Goal: Task Accomplishment & Management: Use online tool/utility

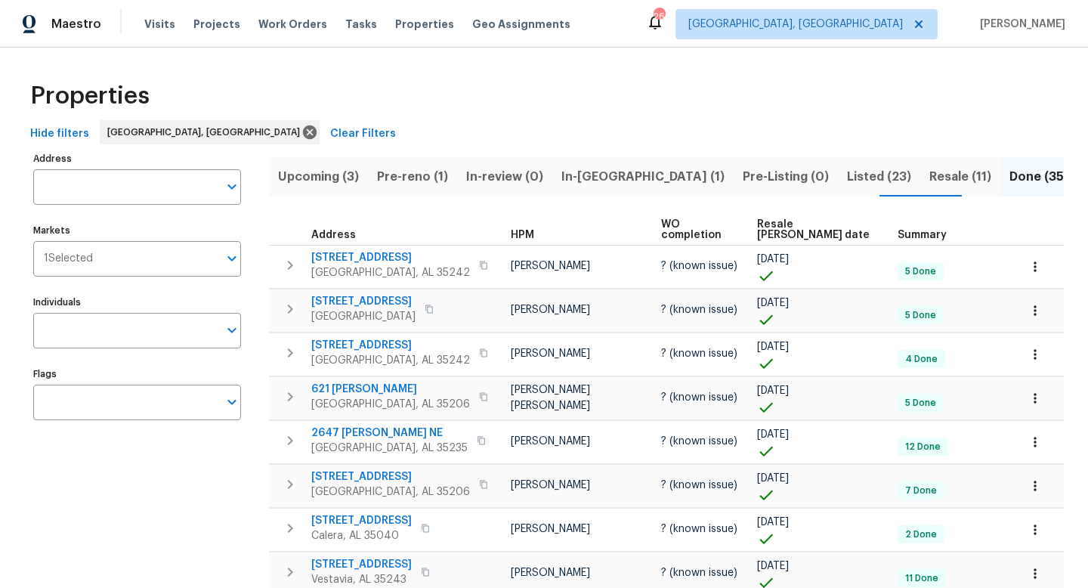
click at [793, 221] on span "Resale [PERSON_NAME] date" at bounding box center [814, 229] width 115 height 21
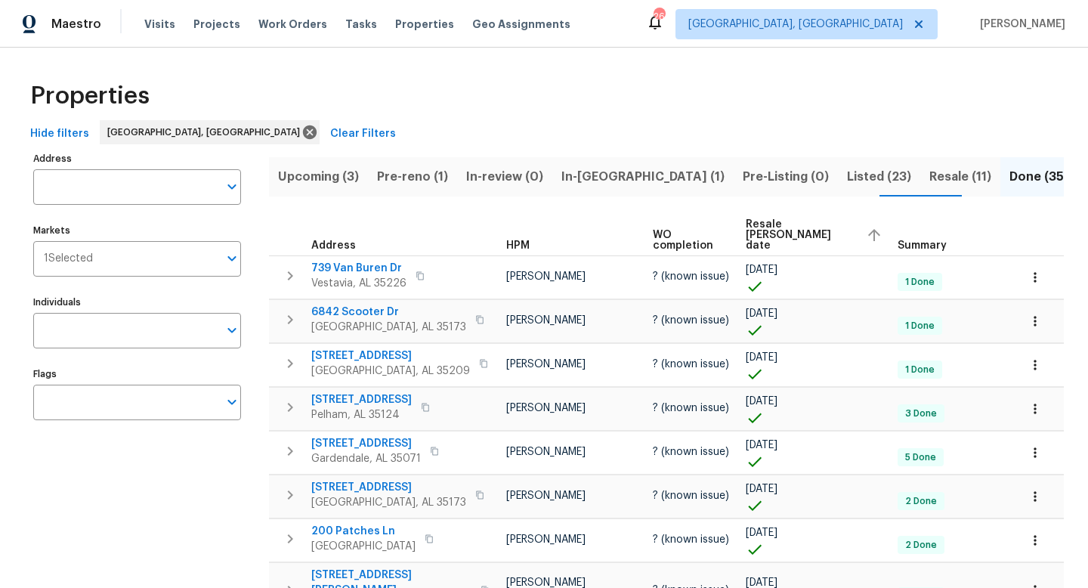
click at [778, 227] on span "Resale COE date" at bounding box center [800, 235] width 108 height 32
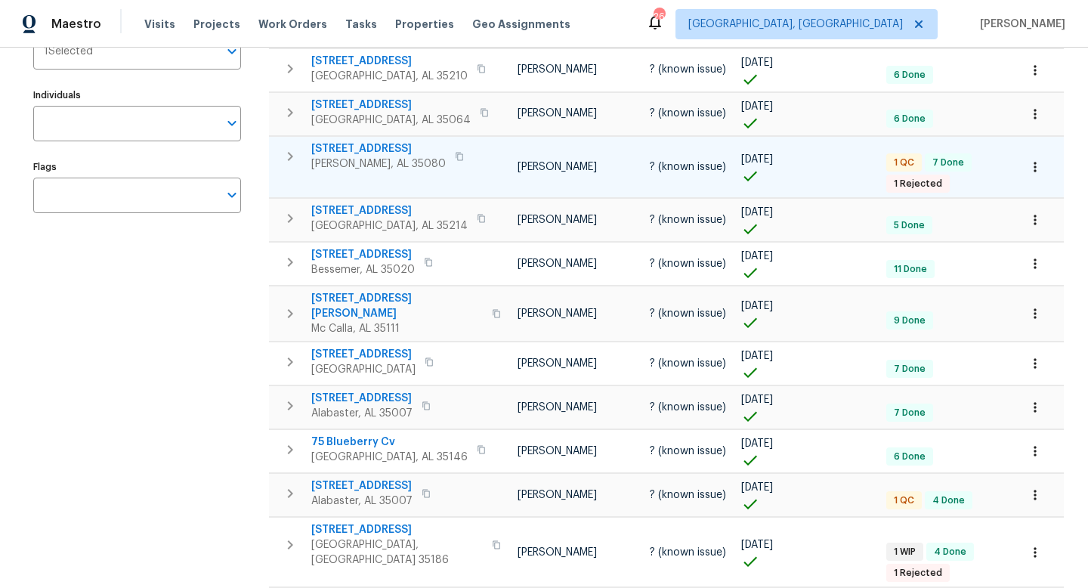
scroll to position [214, 0]
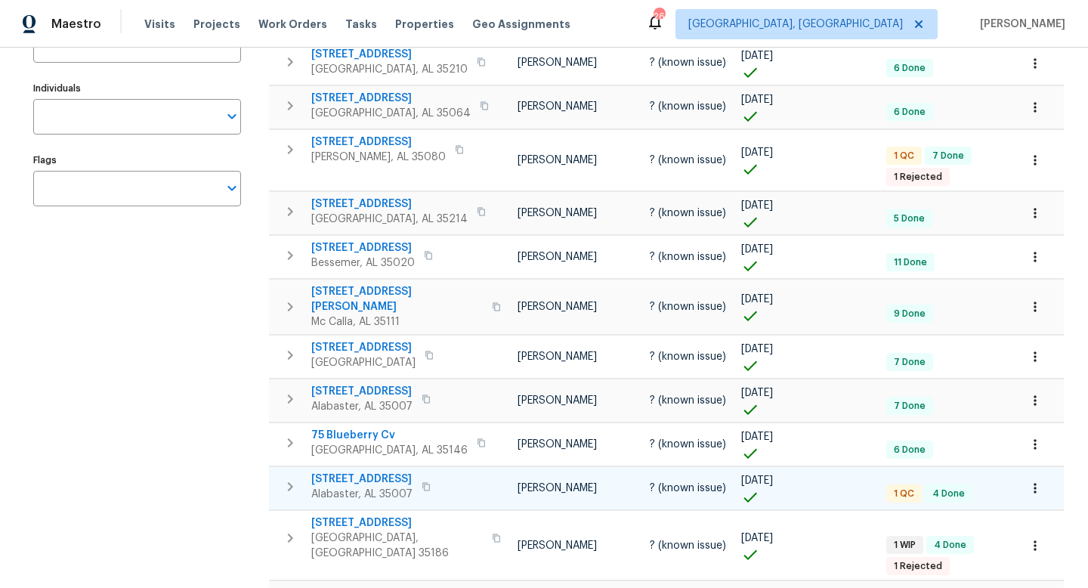
click at [366, 472] on span "276 Silver Creek Pkwy" at bounding box center [361, 479] width 101 height 15
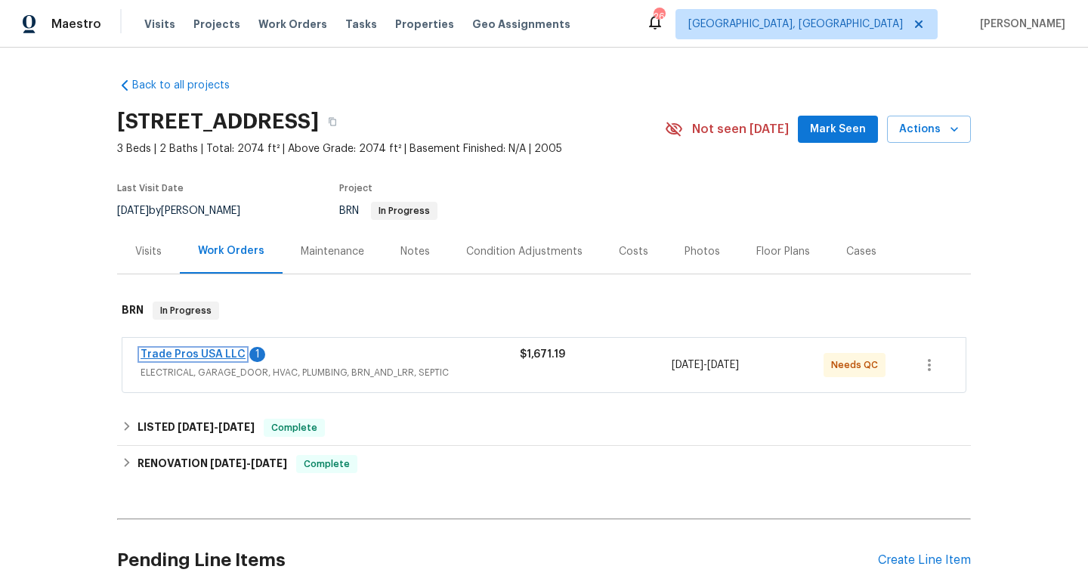
click at [210, 354] on link "Trade Pros USA LLC" at bounding box center [193, 354] width 105 height 11
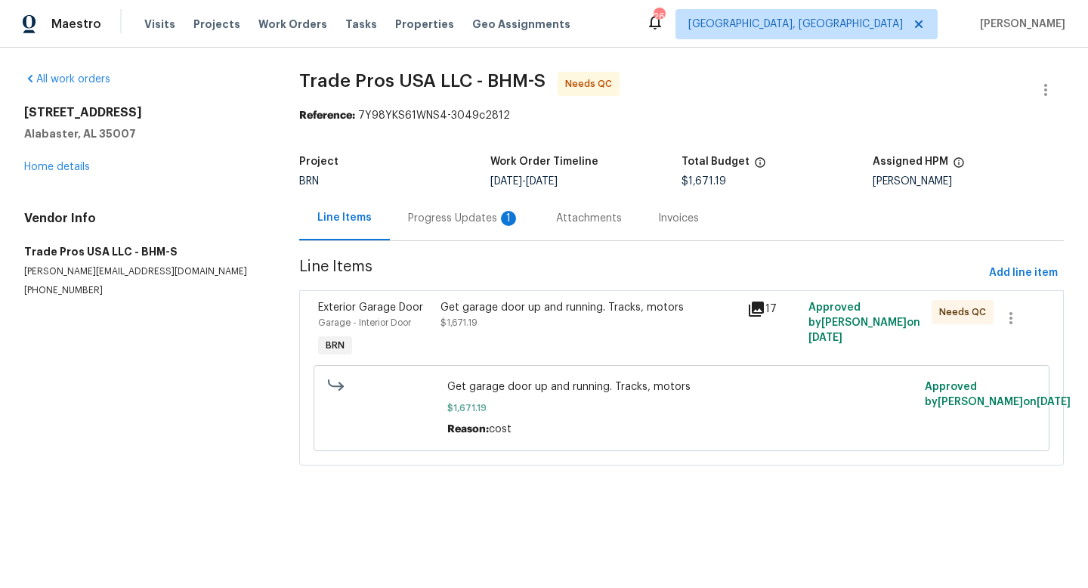
click at [459, 219] on div "Progress Updates 1" at bounding box center [464, 218] width 112 height 15
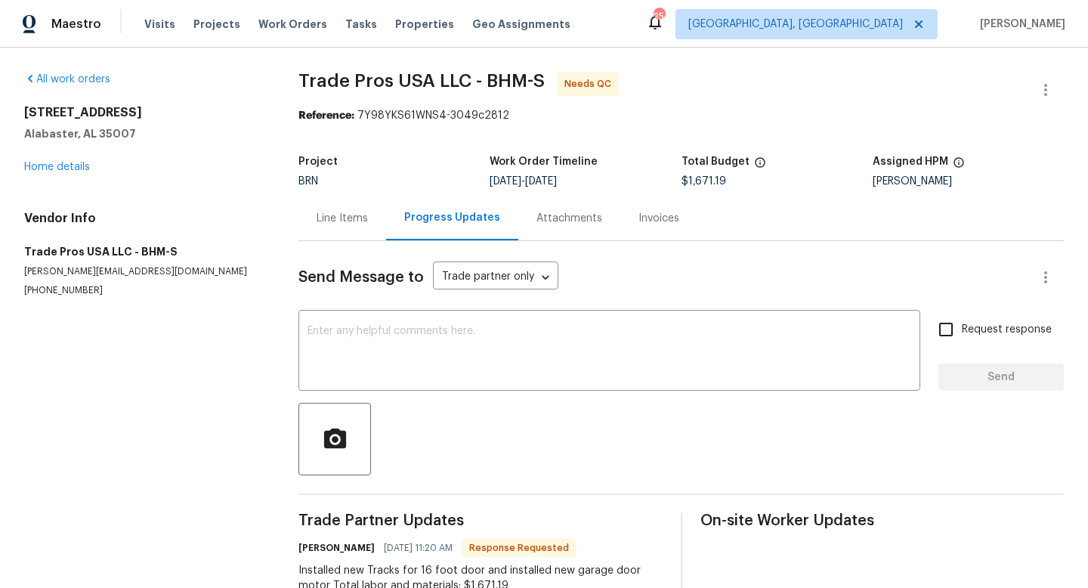
click at [323, 216] on div "Line Items" at bounding box center [342, 218] width 51 height 15
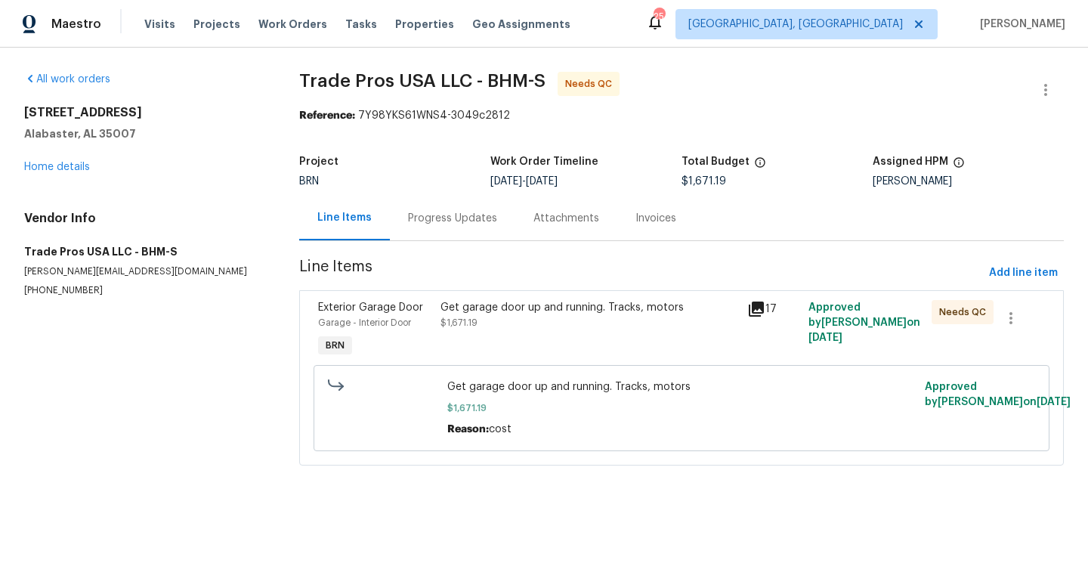
click at [478, 297] on div "Get garage door up and running. Tracks, motors $1,671.19" at bounding box center [589, 330] width 307 height 70
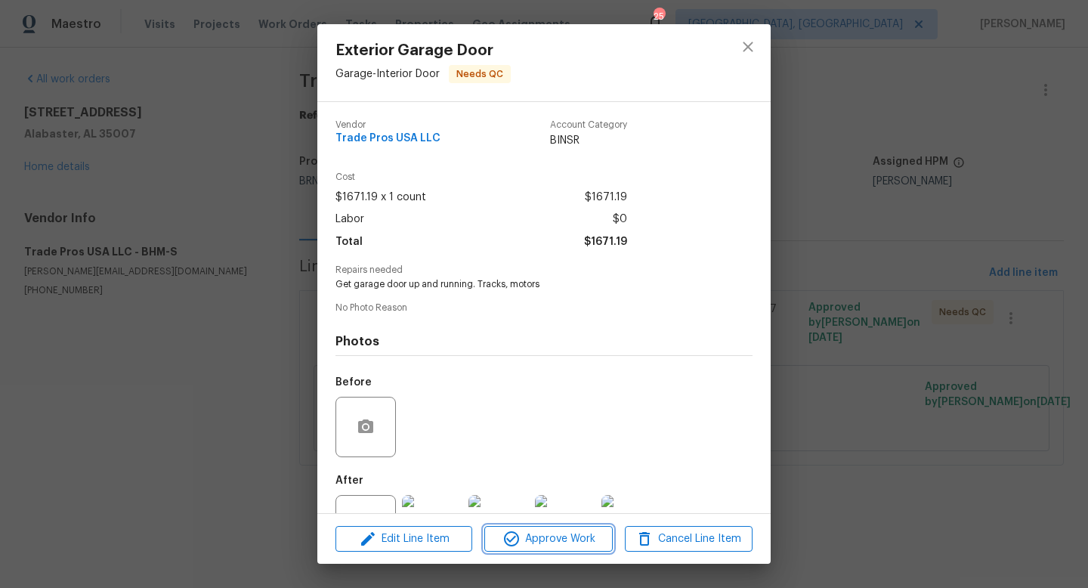
click at [537, 535] on span "Approve Work" at bounding box center [548, 539] width 119 height 19
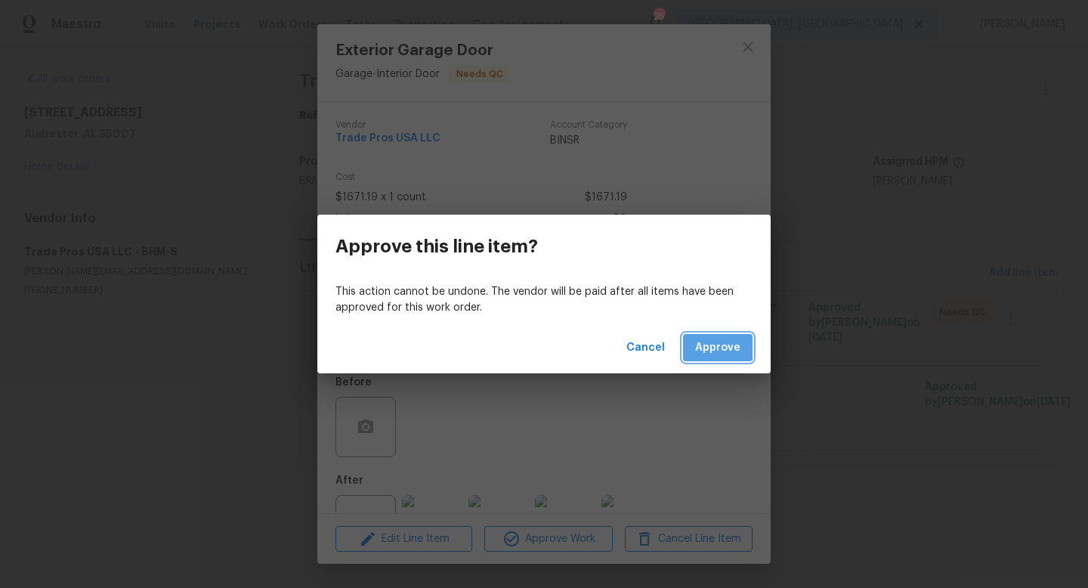
click at [707, 344] on span "Approve" at bounding box center [717, 348] width 45 height 19
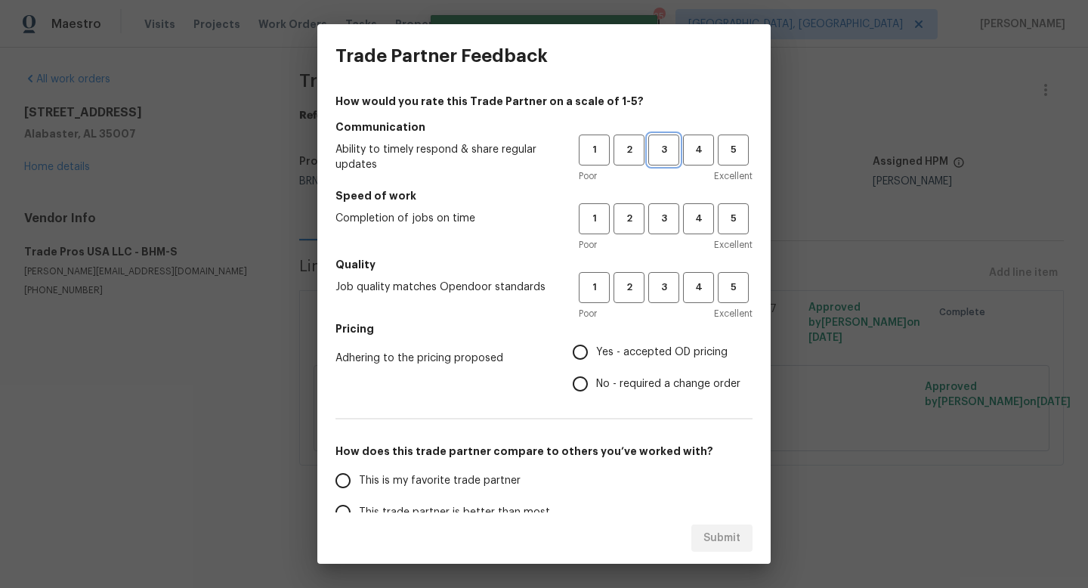
click at [664, 150] on span "3" at bounding box center [664, 149] width 28 height 17
click at [670, 228] on button "3" at bounding box center [663, 218] width 31 height 31
click at [660, 275] on button "3" at bounding box center [663, 287] width 31 height 31
click at [635, 376] on span "No - required a change order" at bounding box center [668, 384] width 144 height 16
click at [596, 376] on input "No - required a change order" at bounding box center [581, 384] width 32 height 32
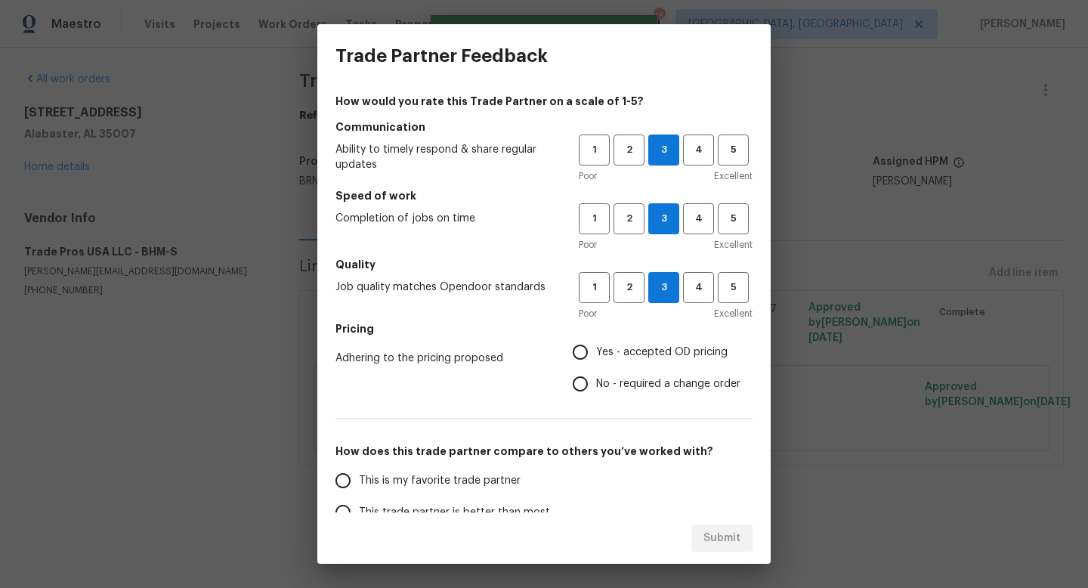
radio input "true"
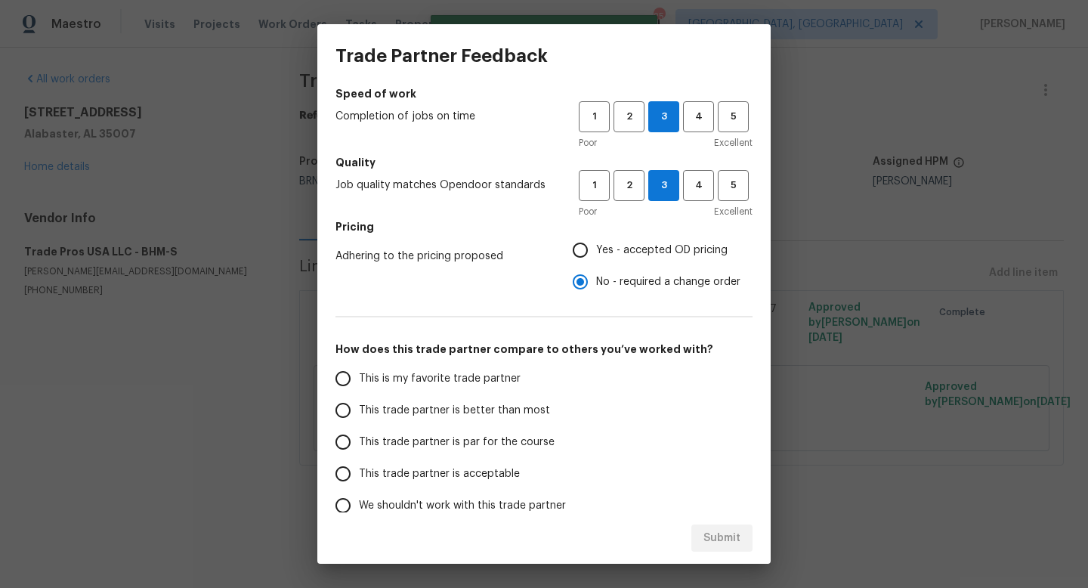
scroll to position [119, 0]
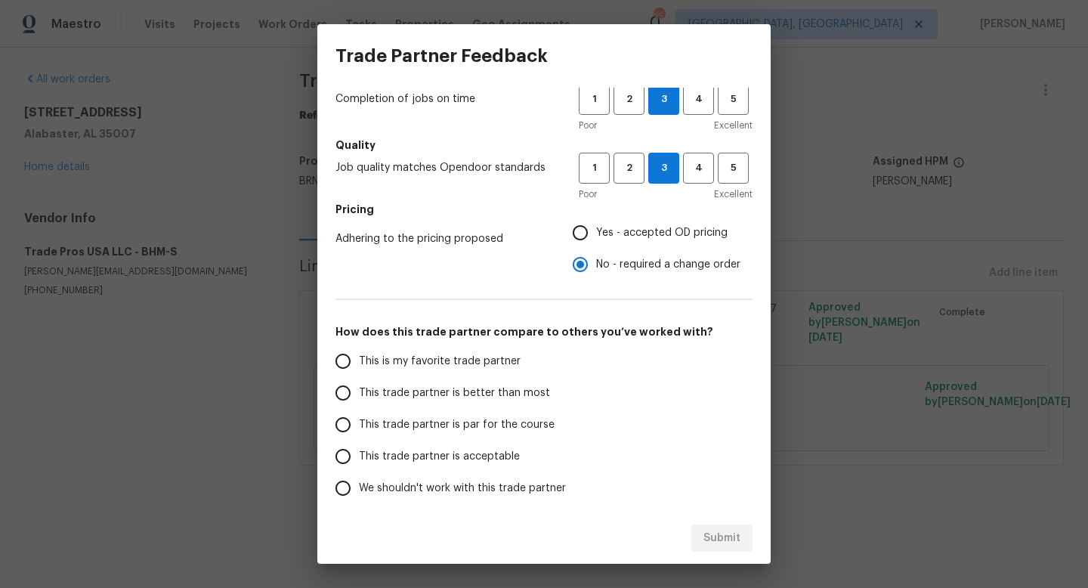
click at [451, 426] on span "This trade partner is par for the course" at bounding box center [457, 425] width 196 height 16
click at [359, 426] on input "This trade partner is par for the course" at bounding box center [343, 425] width 32 height 32
click at [728, 534] on span "Submit" at bounding box center [722, 538] width 37 height 19
radio input "true"
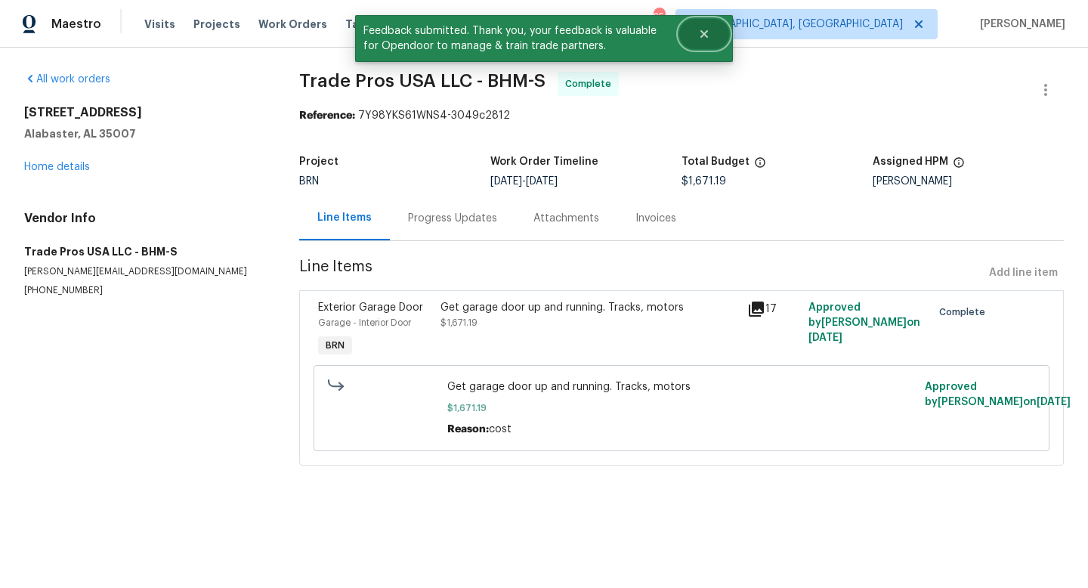
click at [704, 39] on icon "Close" at bounding box center [704, 34] width 12 height 12
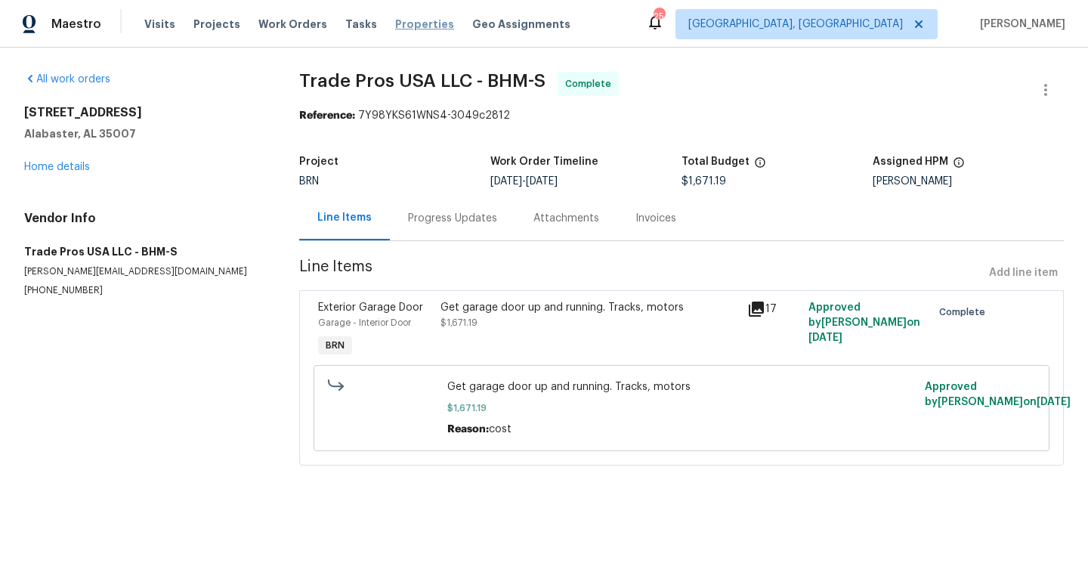
click at [402, 21] on span "Properties" at bounding box center [424, 24] width 59 height 15
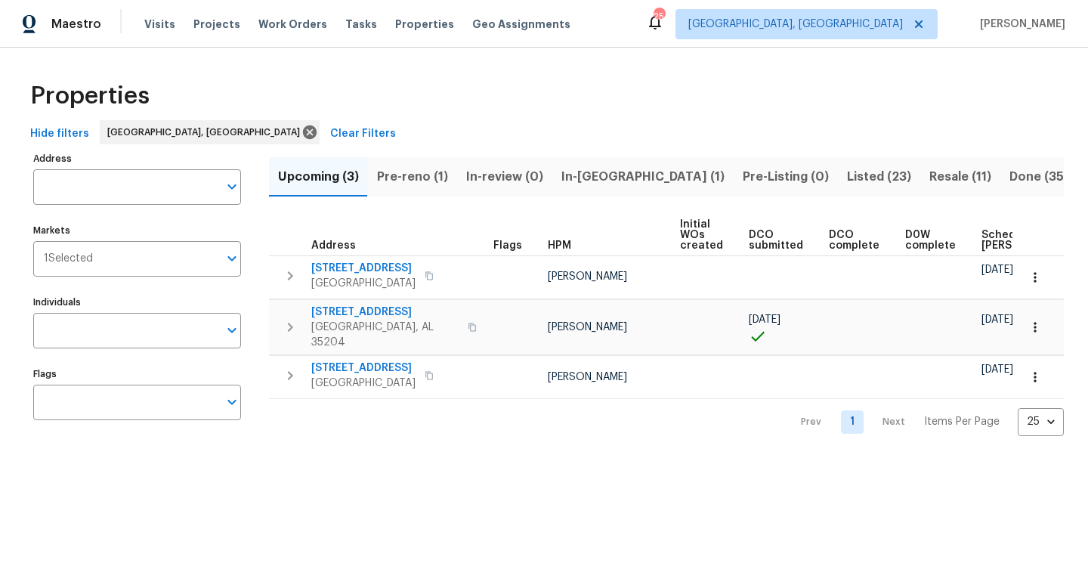
click at [1010, 177] on span "Done (359)" at bounding box center [1043, 176] width 67 height 21
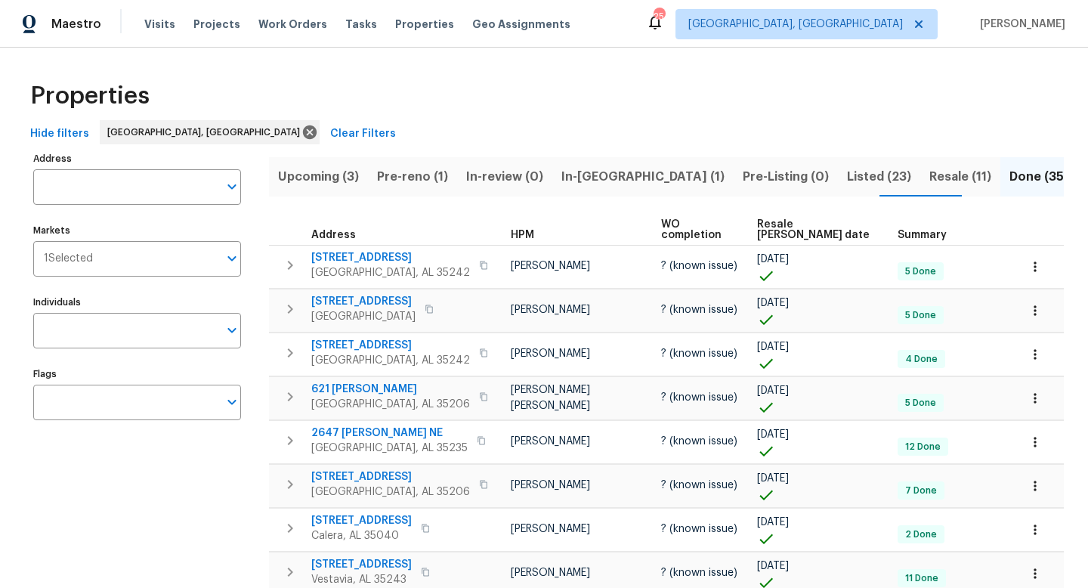
click at [774, 219] on span "Resale COE date" at bounding box center [814, 229] width 115 height 21
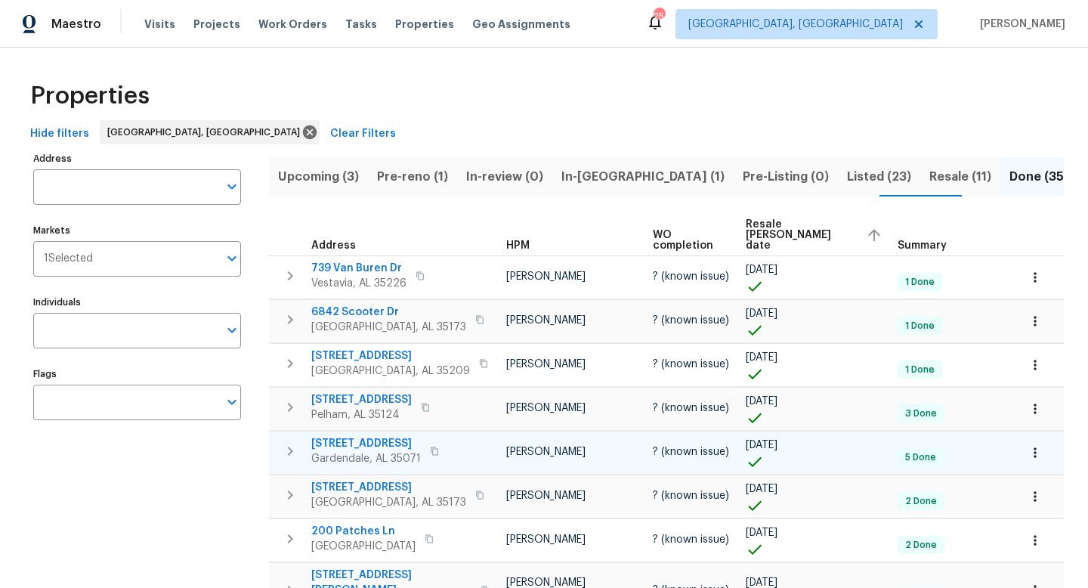
scroll to position [13, 0]
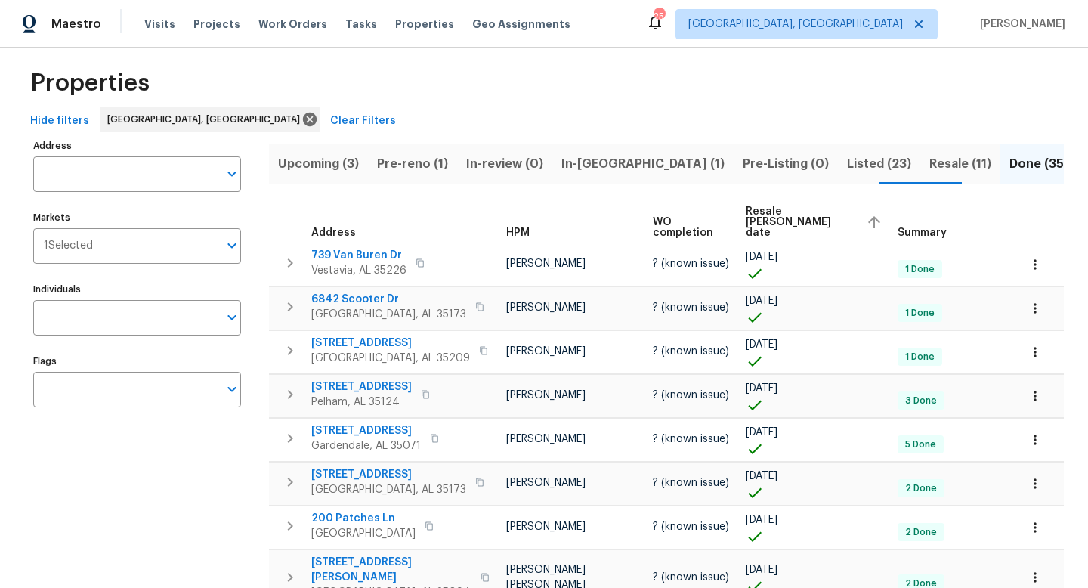
click at [806, 218] on span "Resale COE date" at bounding box center [800, 222] width 108 height 32
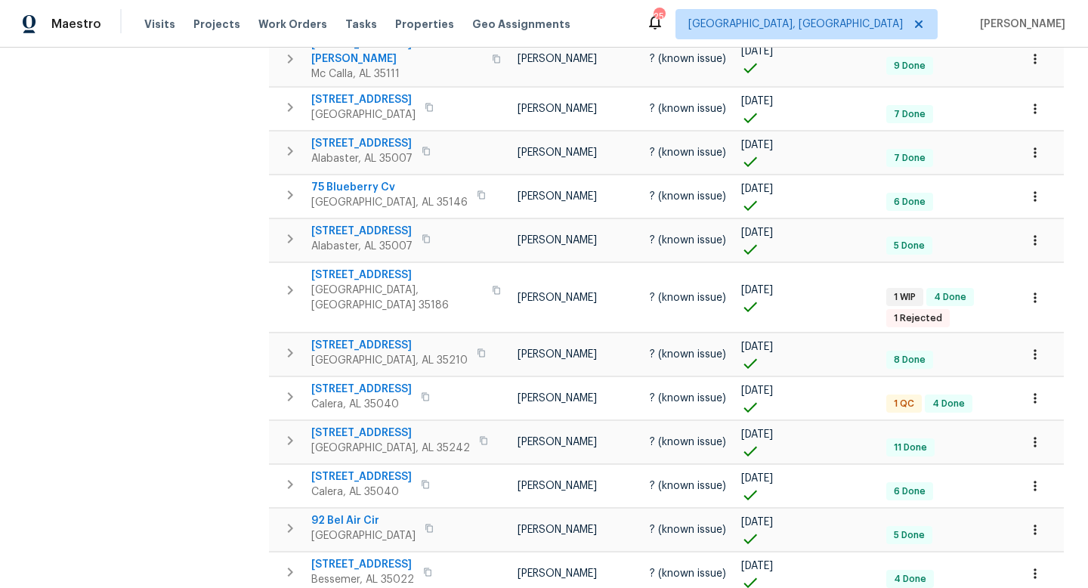
scroll to position [474, 0]
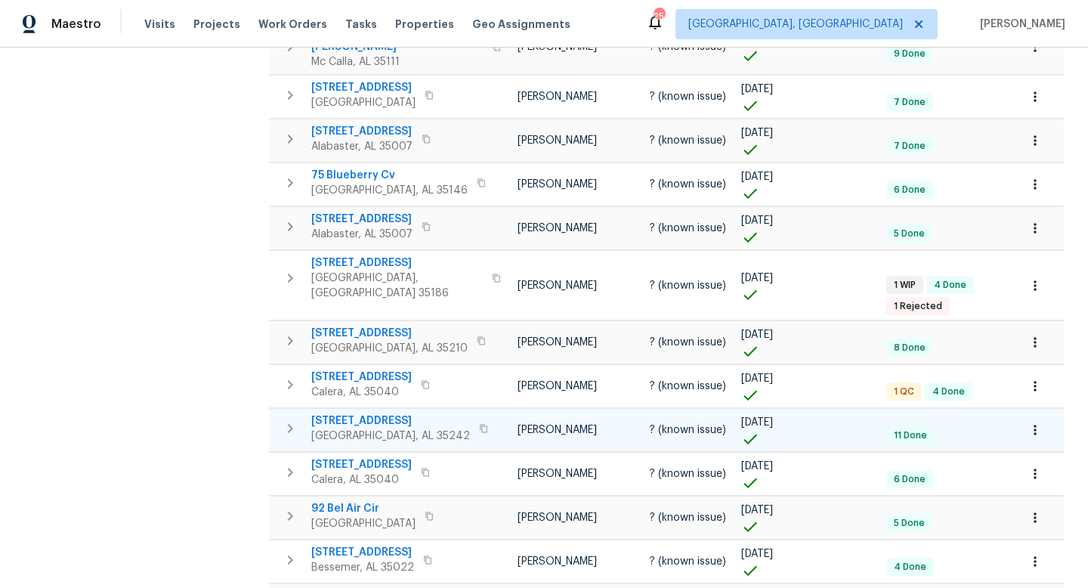
click at [371, 413] on span "4541 Little Ridge Dr" at bounding box center [390, 420] width 159 height 15
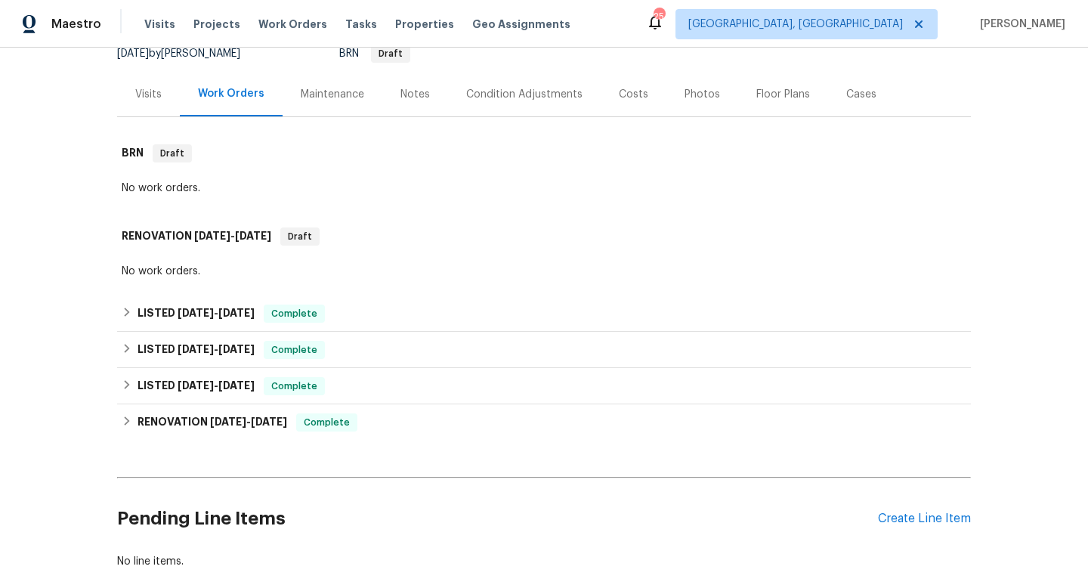
scroll to position [156, 0]
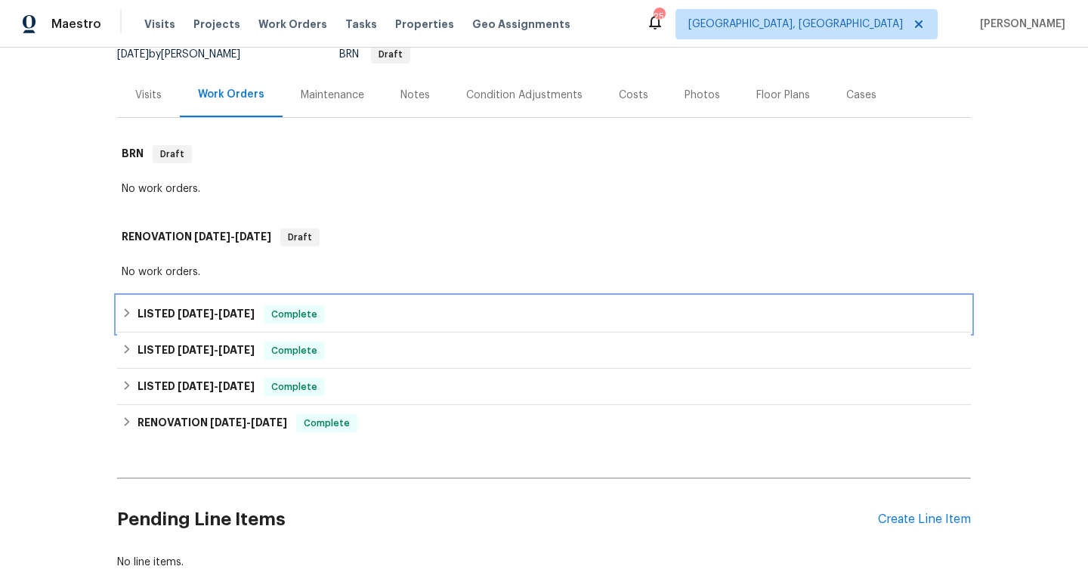
click at [178, 312] on span "4/25/25" at bounding box center [196, 313] width 36 height 11
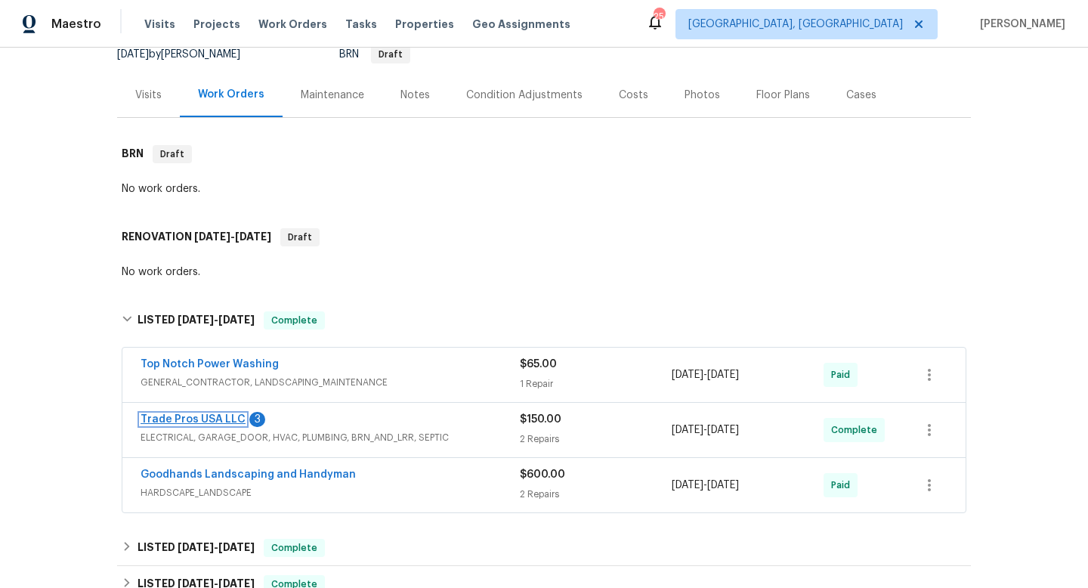
click at [204, 416] on link "Trade Pros USA LLC" at bounding box center [193, 419] width 105 height 11
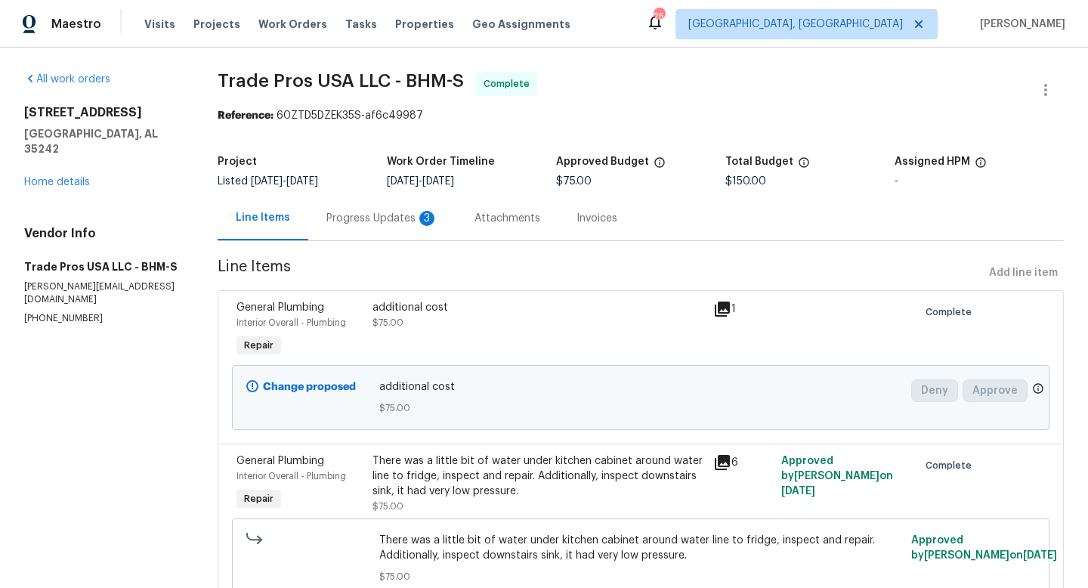
click at [382, 222] on div "Progress Updates 3" at bounding box center [382, 218] width 112 height 15
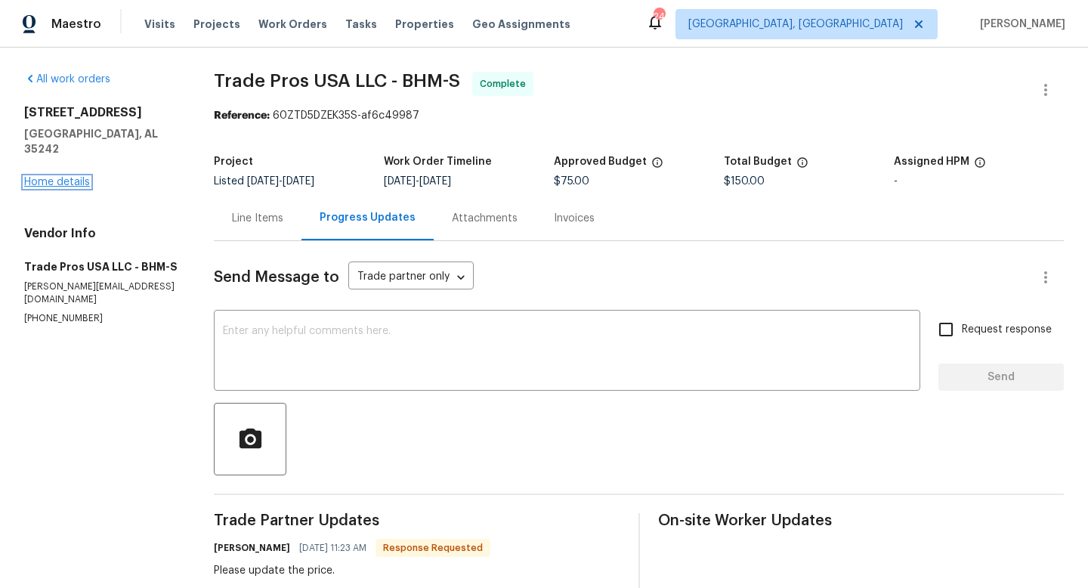
click at [57, 177] on link "Home details" at bounding box center [57, 182] width 66 height 11
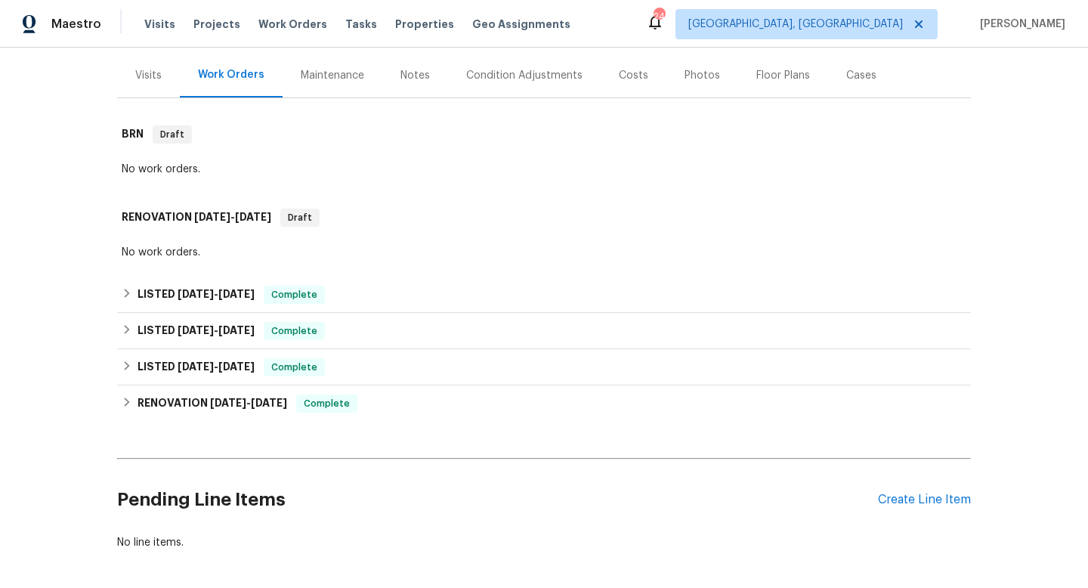
scroll to position [178, 0]
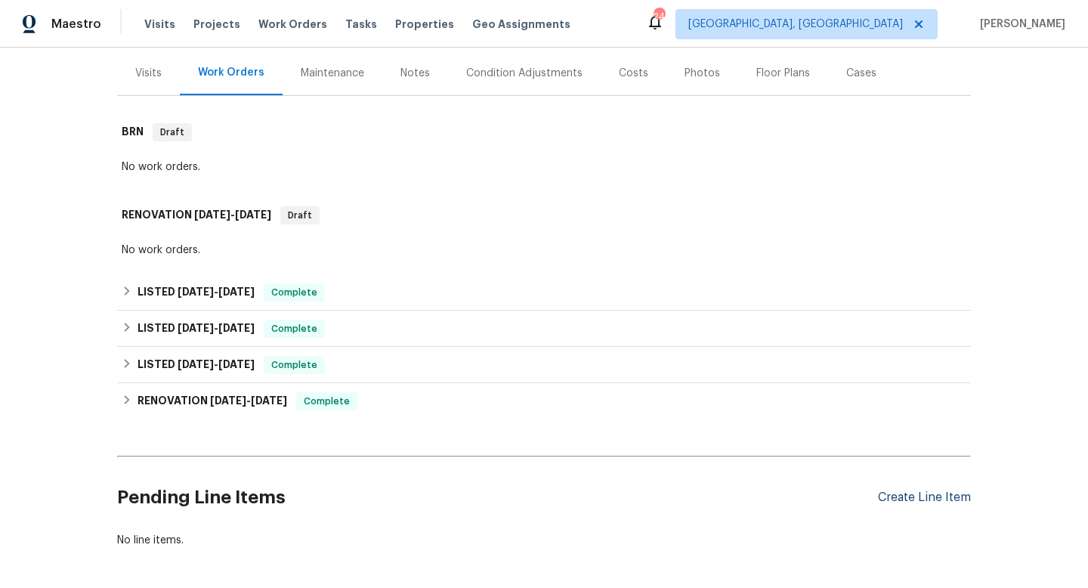
click at [913, 500] on div "Create Line Item" at bounding box center [924, 497] width 93 height 14
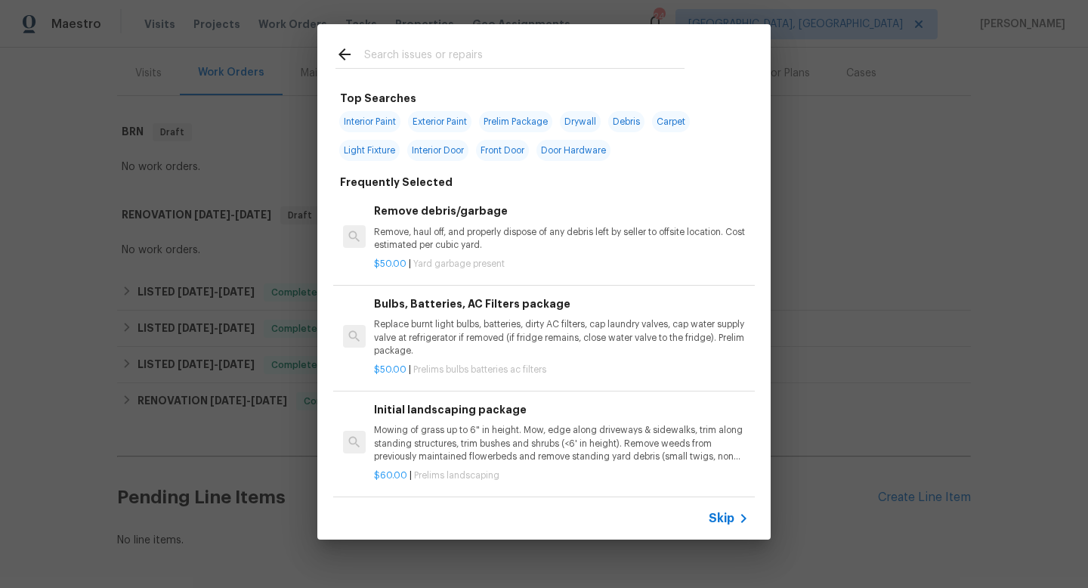
click at [400, 60] on input "text" at bounding box center [524, 56] width 320 height 23
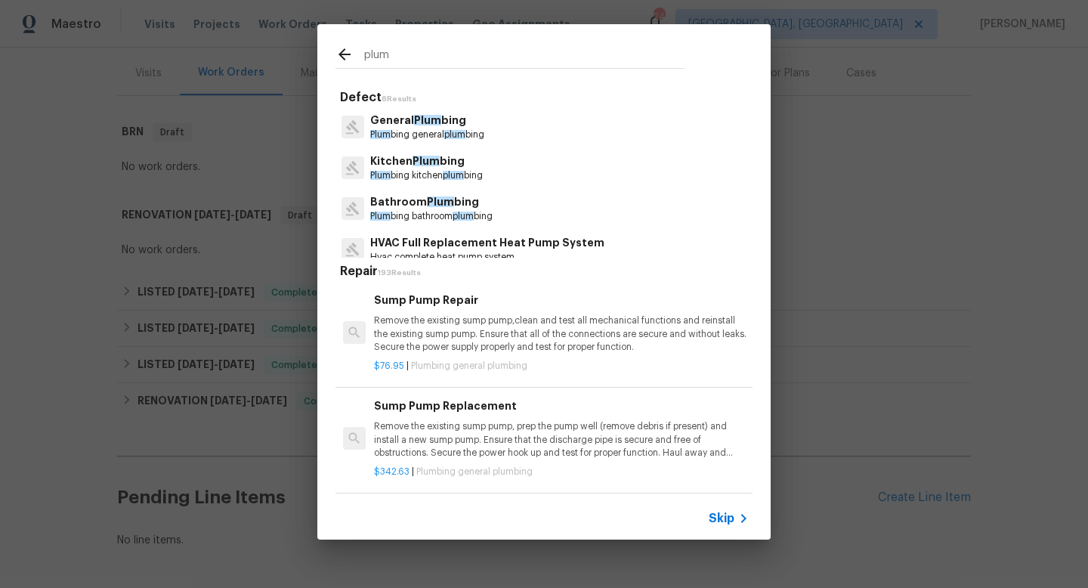
type input "plum"
click at [410, 123] on p "General Plum bing" at bounding box center [427, 121] width 114 height 16
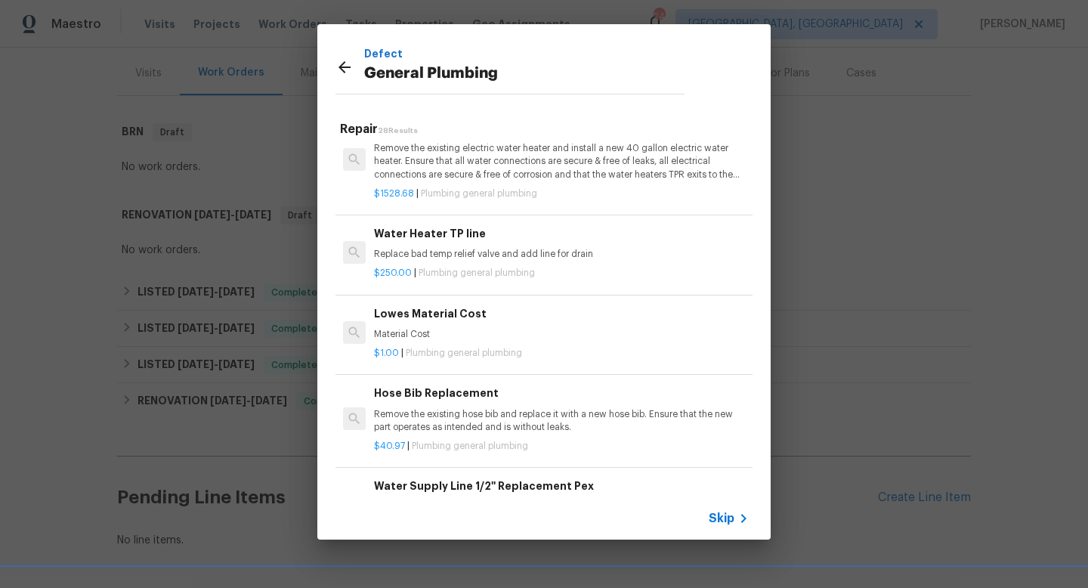
scroll to position [464, 0]
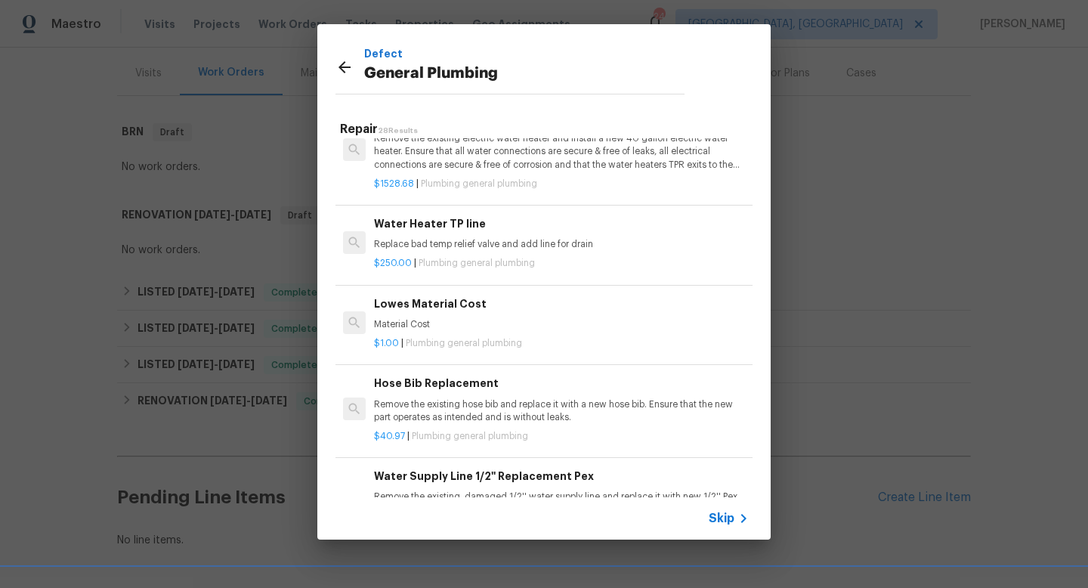
click at [343, 71] on icon at bounding box center [345, 67] width 12 height 12
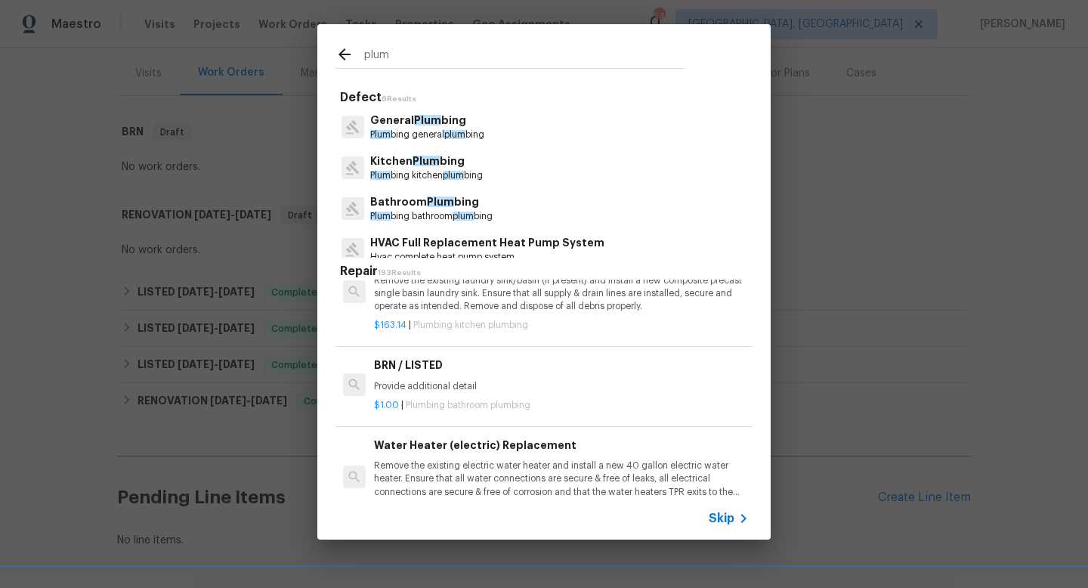
click at [410, 132] on p "Plum bing general plum bing" at bounding box center [427, 134] width 114 height 13
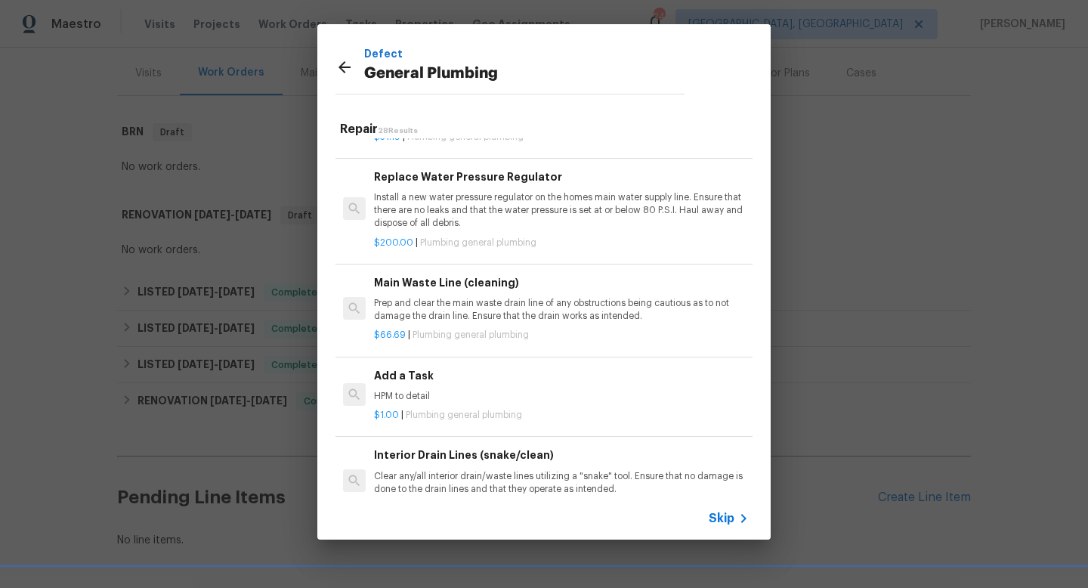
scroll to position [1698, 0]
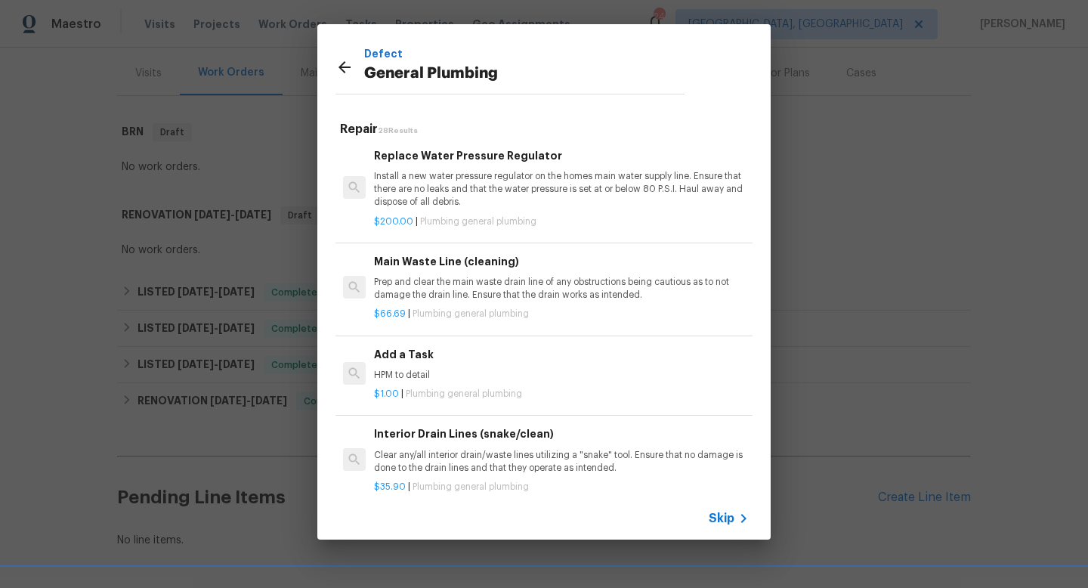
click at [399, 370] on p "HPM to detail" at bounding box center [561, 375] width 375 height 13
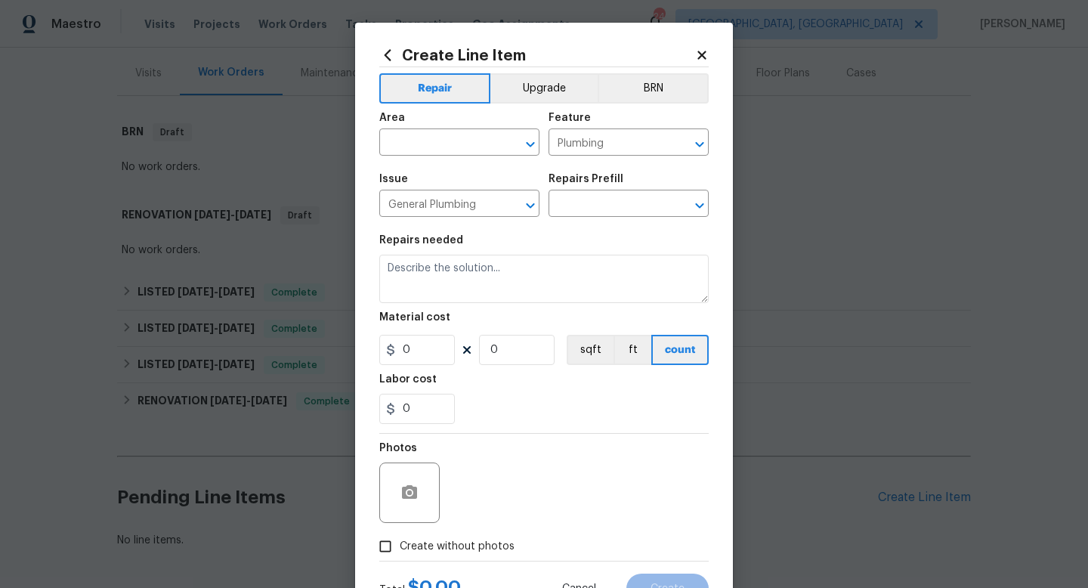
type input "Add a Task $1.00"
type textarea "HPM to detail"
type input "1"
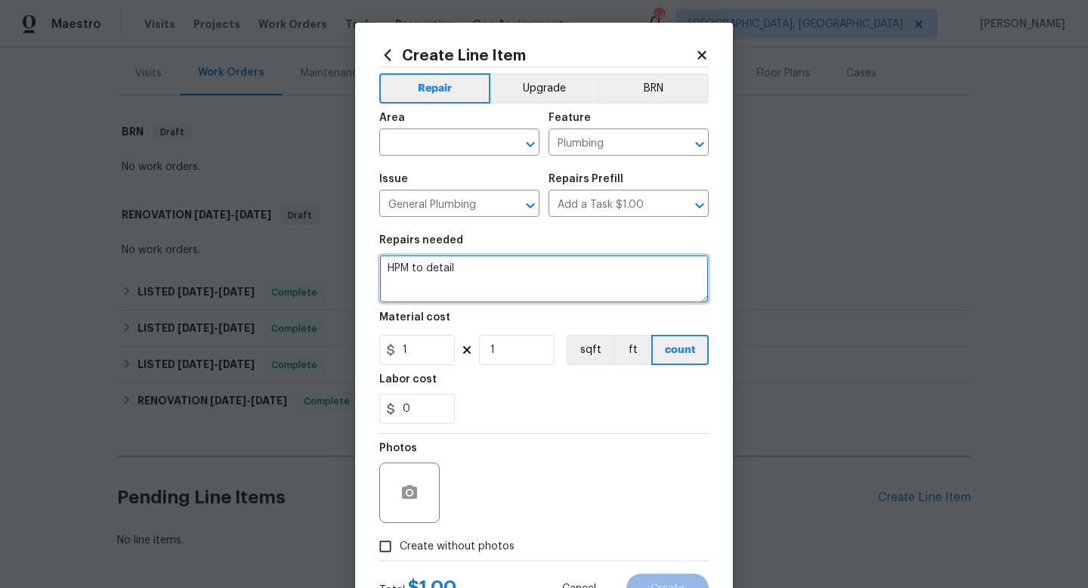
drag, startPoint x: 475, startPoint y: 283, endPoint x: 172, endPoint y: 203, distance: 312.5
click at [172, 203] on div "Create Line Item Repair Upgrade BRN Area ​ Feature Plumbing ​ Issue General Plu…" at bounding box center [544, 294] width 1088 height 588
type textarea "additional funds"
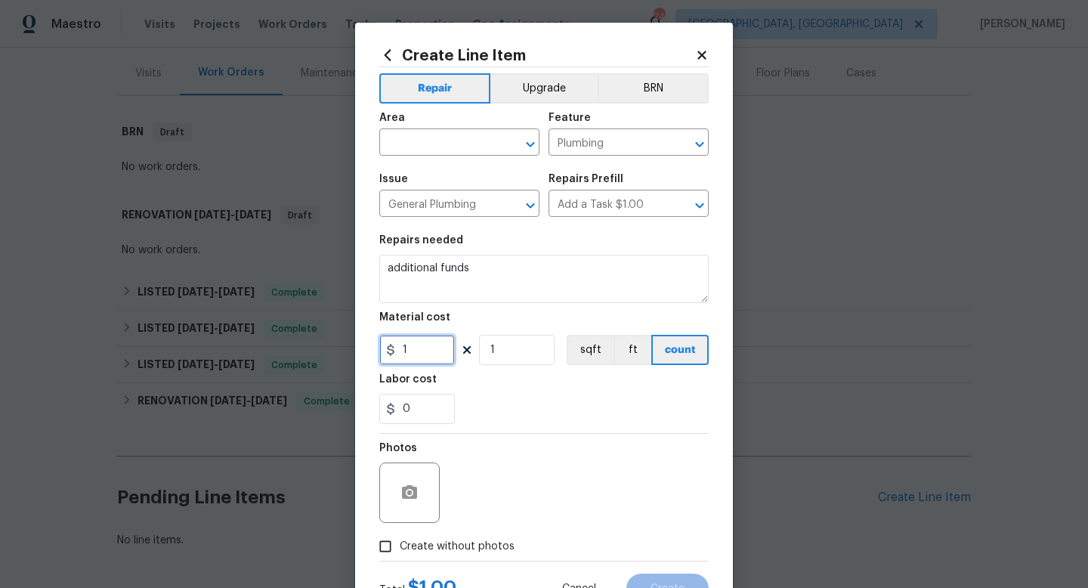
click at [422, 360] on input "1" at bounding box center [417, 350] width 76 height 30
type input "75"
click at [584, 527] on div "Photos" at bounding box center [543, 483] width 329 height 98
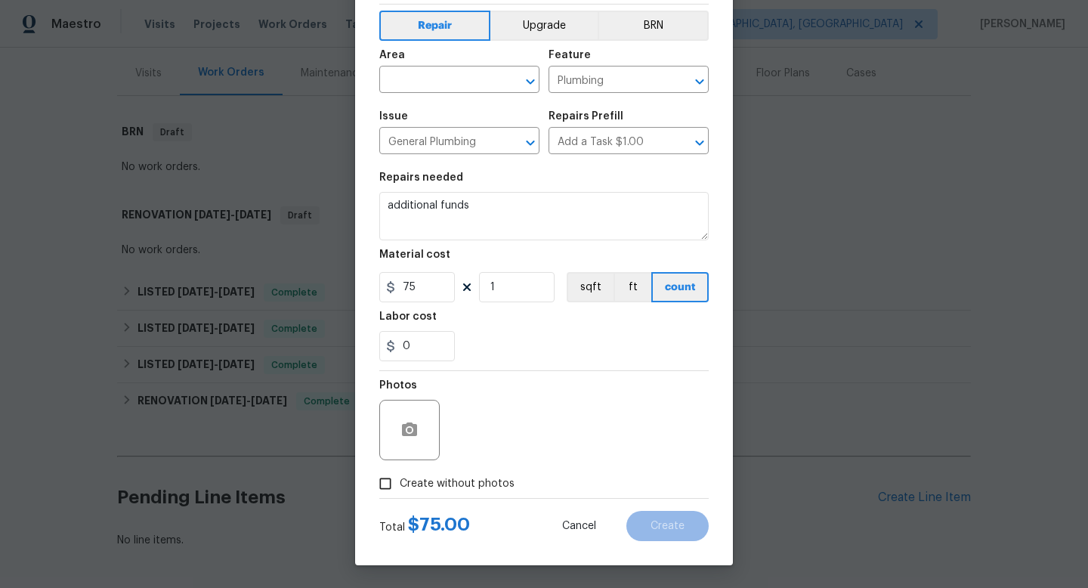
click at [485, 484] on span "Create without photos" at bounding box center [457, 484] width 115 height 16
click at [400, 484] on input "Create without photos" at bounding box center [385, 483] width 29 height 29
checkbox input "true"
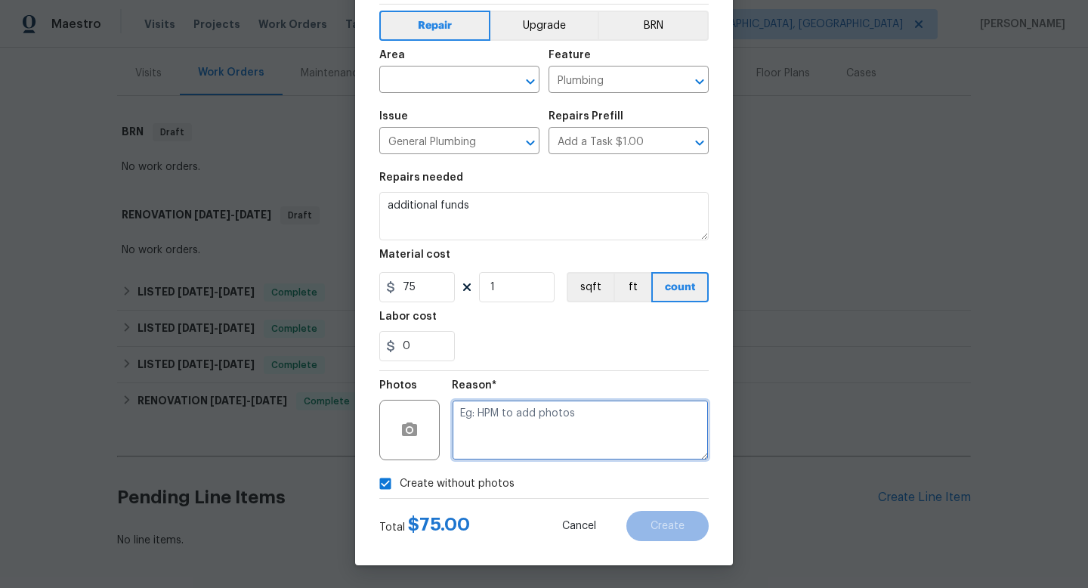
click at [531, 428] on textarea at bounding box center [580, 430] width 257 height 60
click at [445, 70] on input "text" at bounding box center [438, 81] width 118 height 23
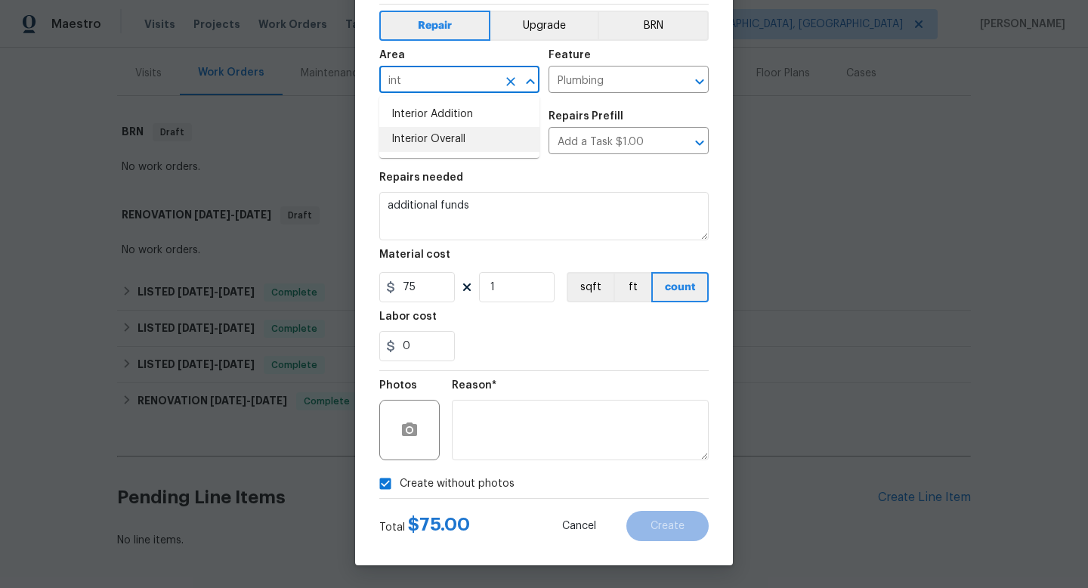
click at [450, 135] on li "Interior Overall" at bounding box center [459, 139] width 160 height 25
type input "Interior Overall"
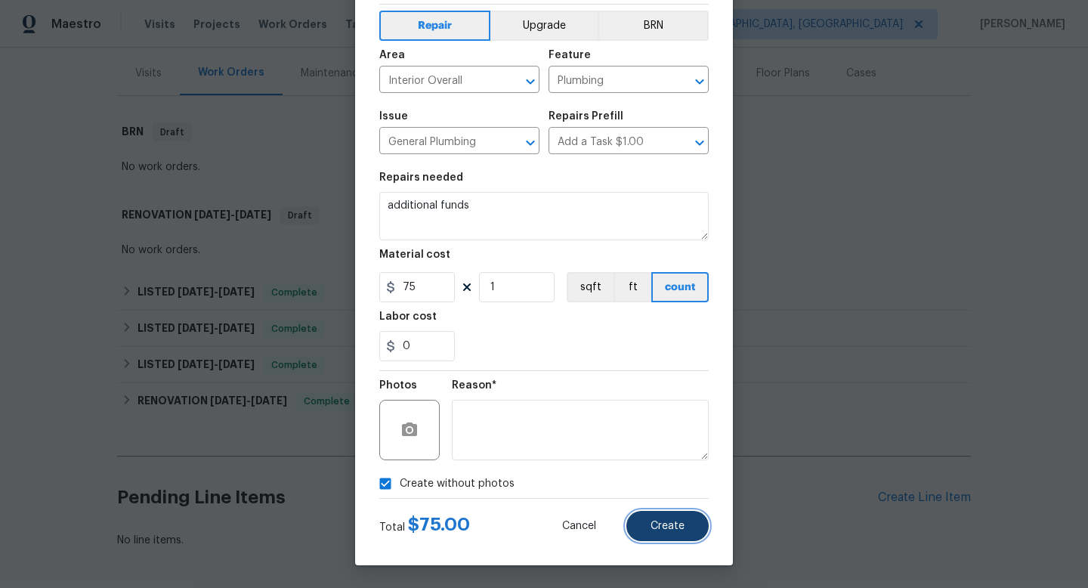
click at [681, 531] on span "Create" at bounding box center [668, 526] width 34 height 11
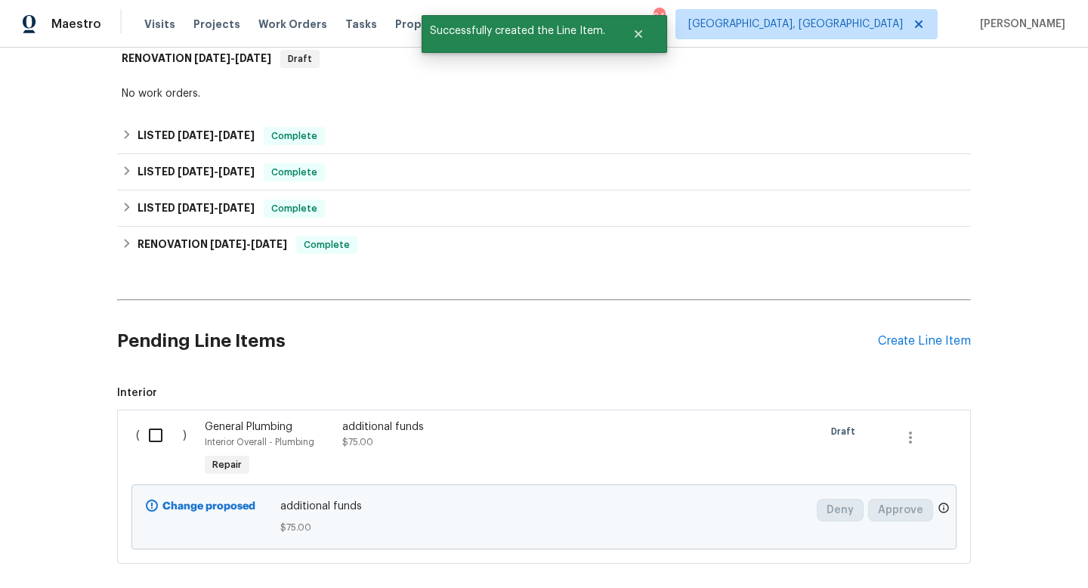
scroll to position [363, 0]
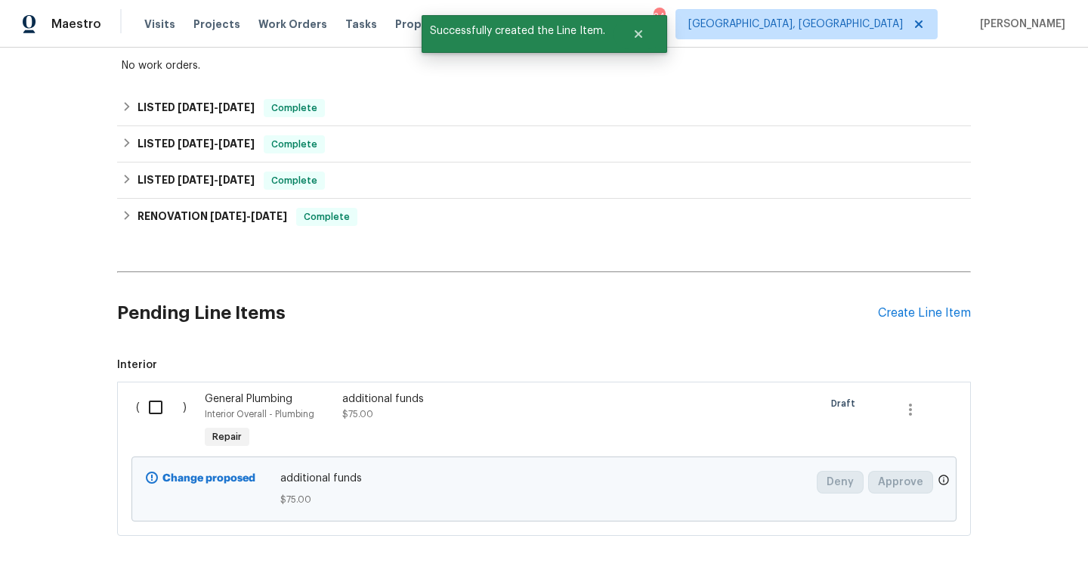
click at [156, 408] on input "checkbox" at bounding box center [161, 407] width 43 height 32
checkbox input "true"
click at [998, 544] on span "Create Work Order" at bounding box center [1001, 550] width 101 height 19
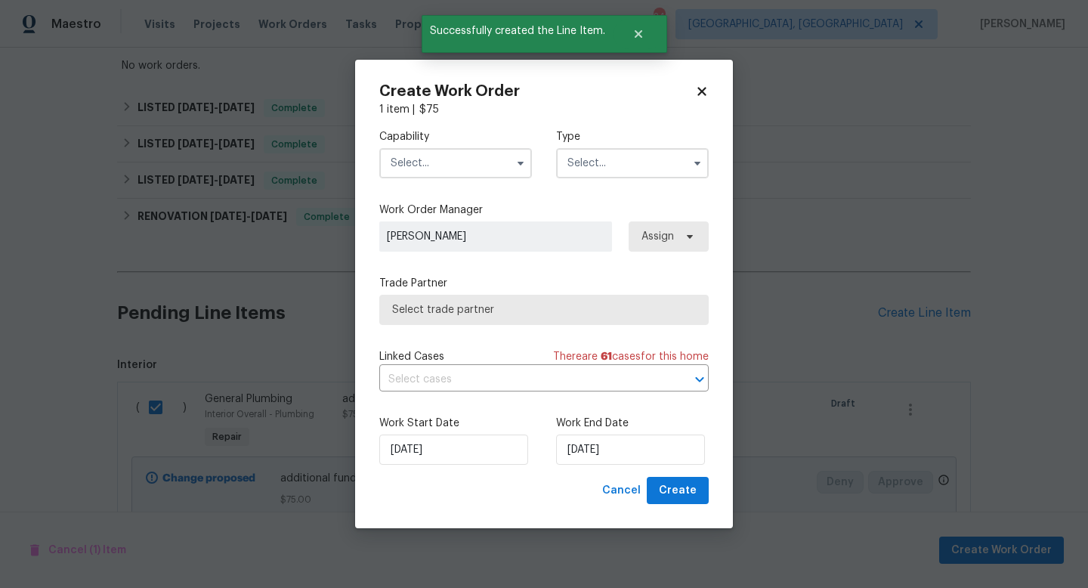
click at [432, 163] on input "text" at bounding box center [455, 163] width 153 height 30
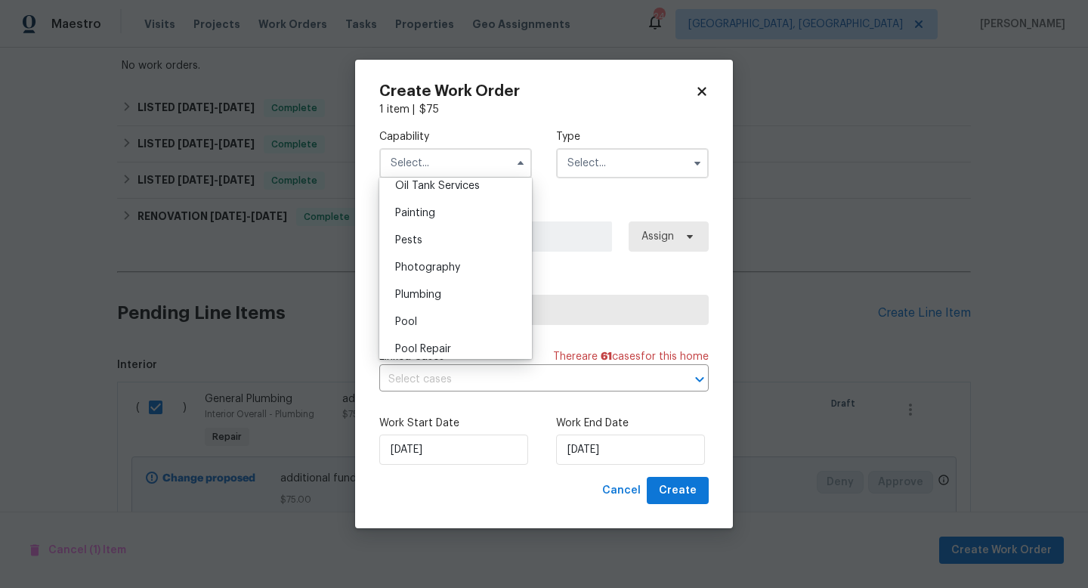
scroll to position [1252, 0]
click at [428, 284] on div "Plumbing" at bounding box center [455, 293] width 145 height 27
type input "Plumbing"
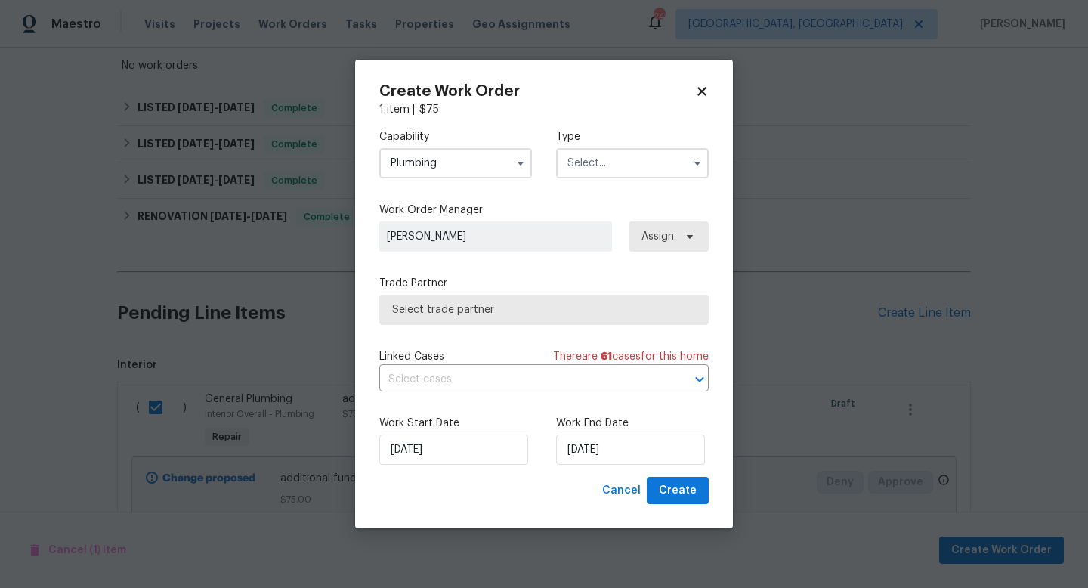
click at [615, 168] on input "text" at bounding box center [632, 163] width 153 height 30
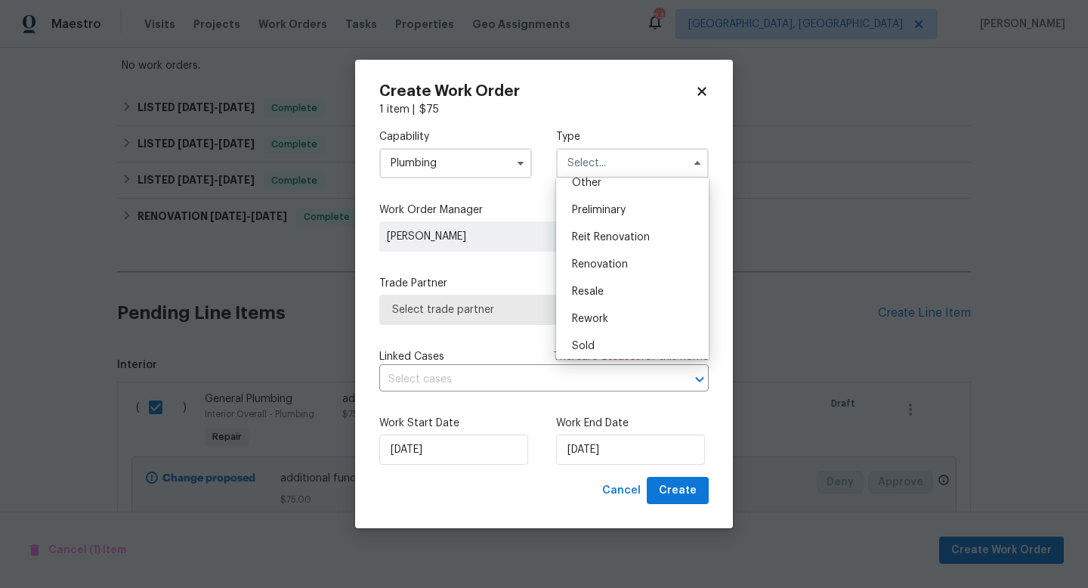
scroll to position [311, 0]
click at [595, 344] on div "Sold" at bounding box center [632, 346] width 145 height 27
type input "Sold"
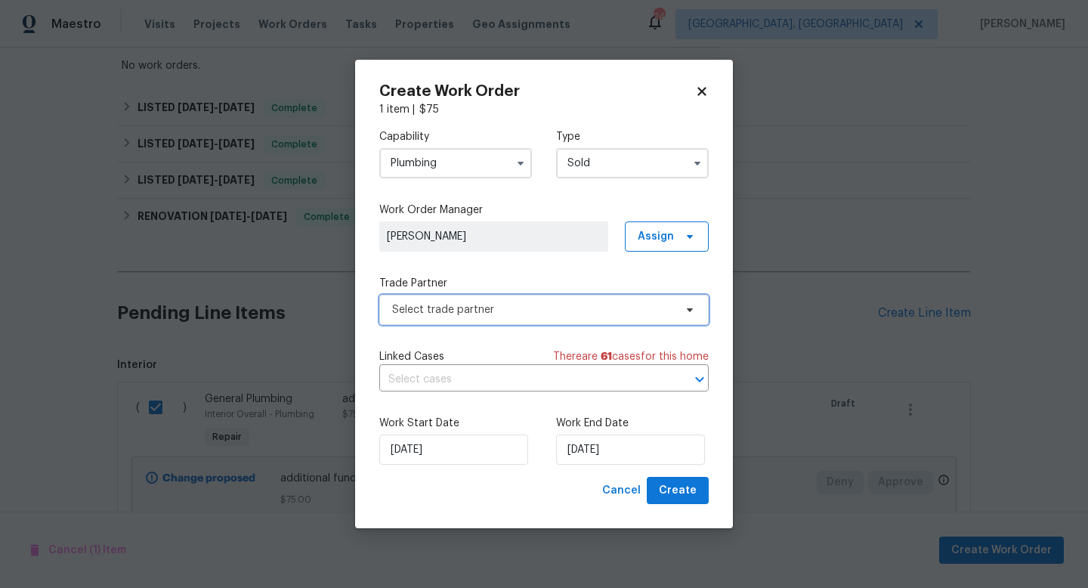
click at [456, 311] on span "Select trade partner" at bounding box center [533, 309] width 282 height 15
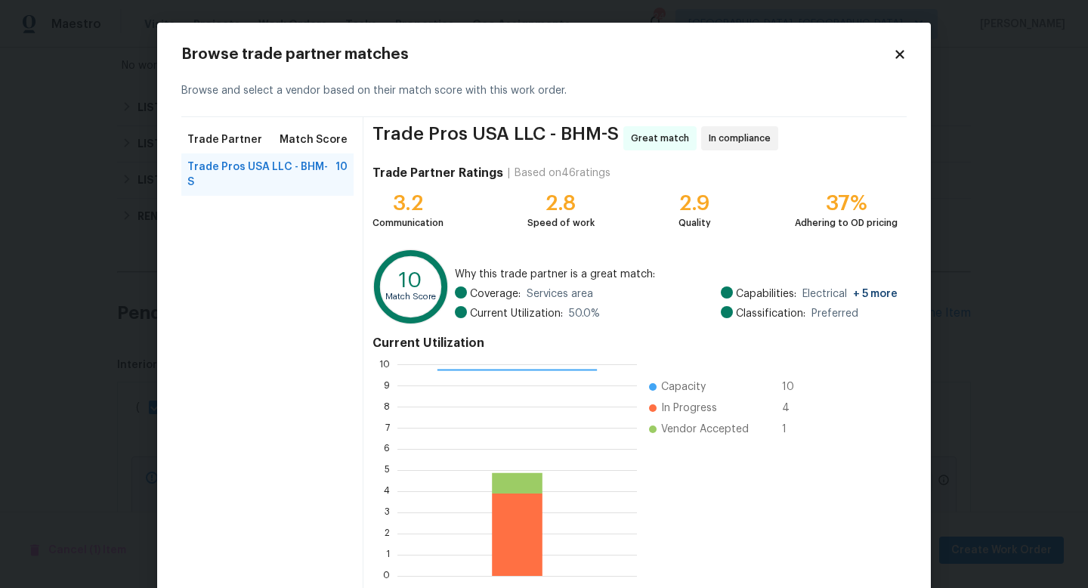
scroll to position [79, 0]
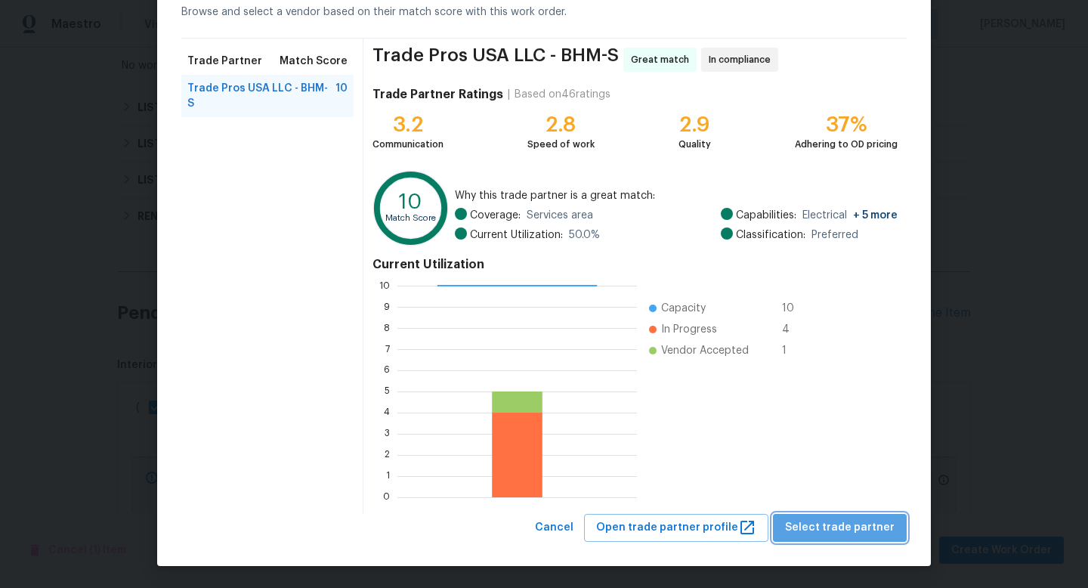
click at [858, 529] on span "Select trade partner" at bounding box center [840, 527] width 110 height 19
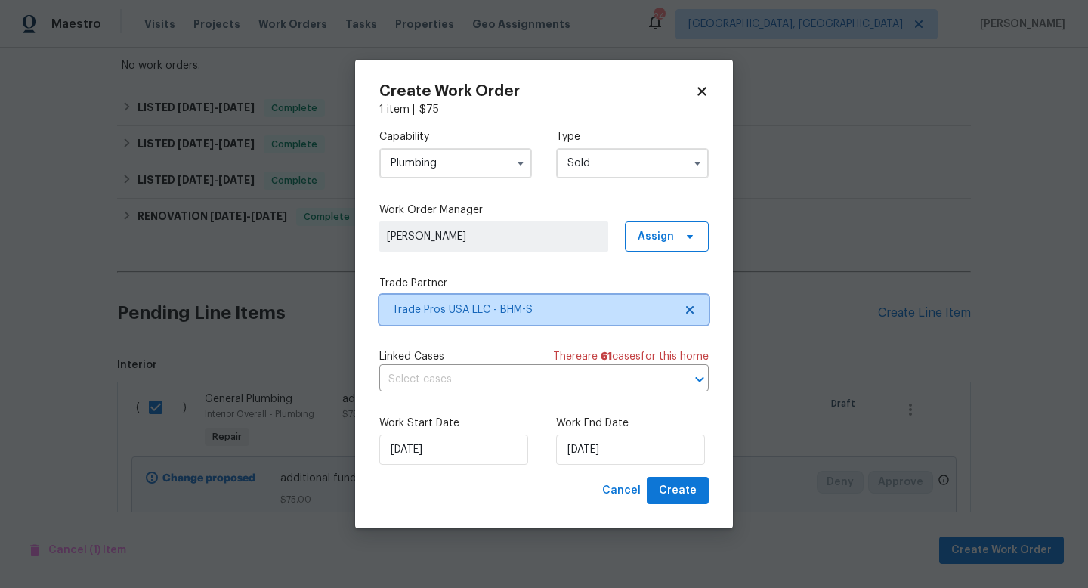
scroll to position [0, 0]
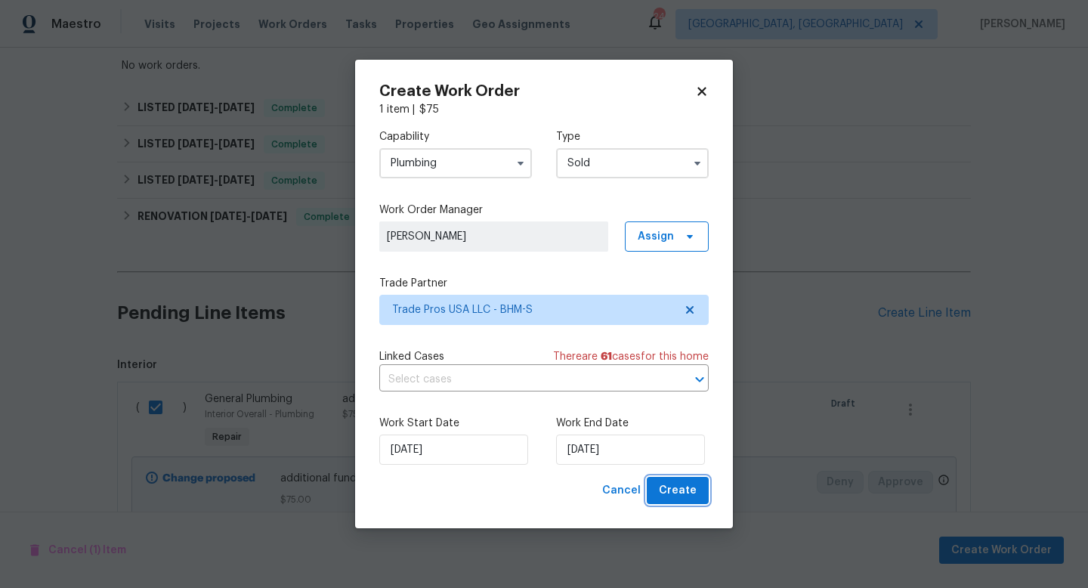
click at [695, 489] on span "Create" at bounding box center [678, 490] width 38 height 19
checkbox input "false"
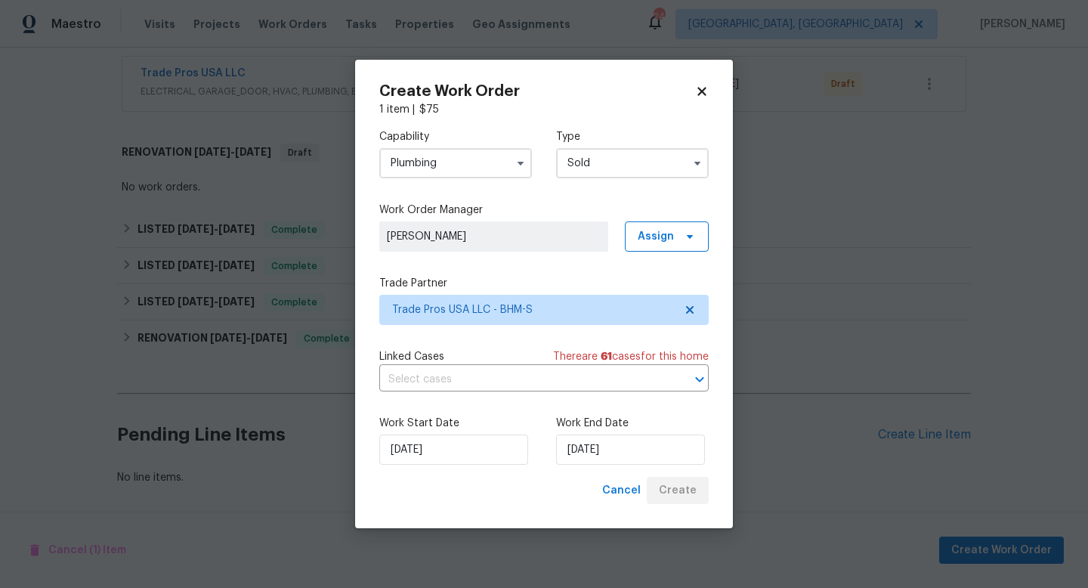
scroll to position [281, 0]
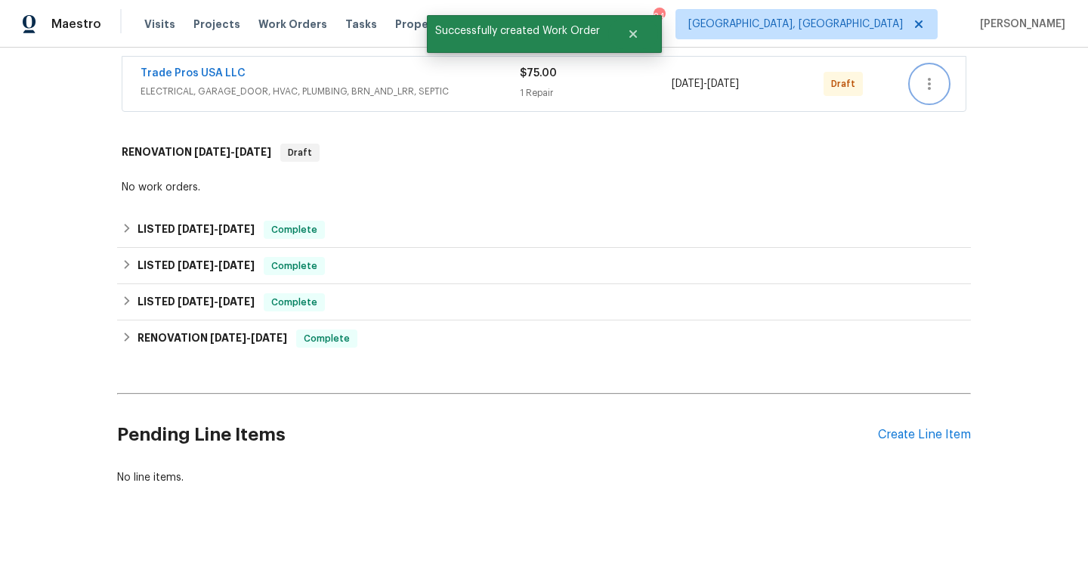
click at [928, 98] on button "button" at bounding box center [929, 84] width 36 height 36
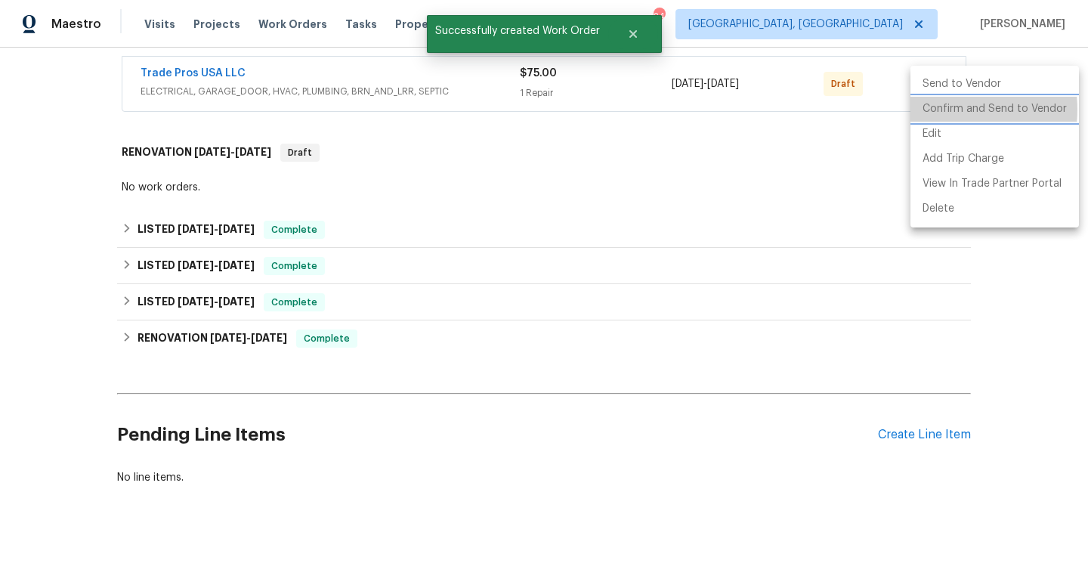
click at [937, 110] on li "Confirm and Send to Vendor" at bounding box center [995, 109] width 169 height 25
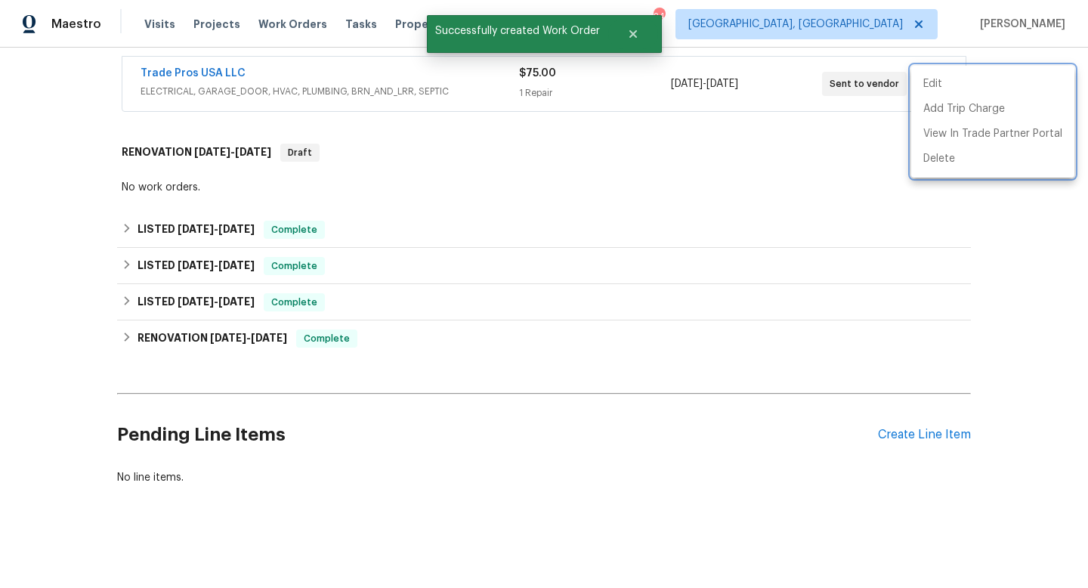
click at [697, 230] on div at bounding box center [544, 294] width 1088 height 588
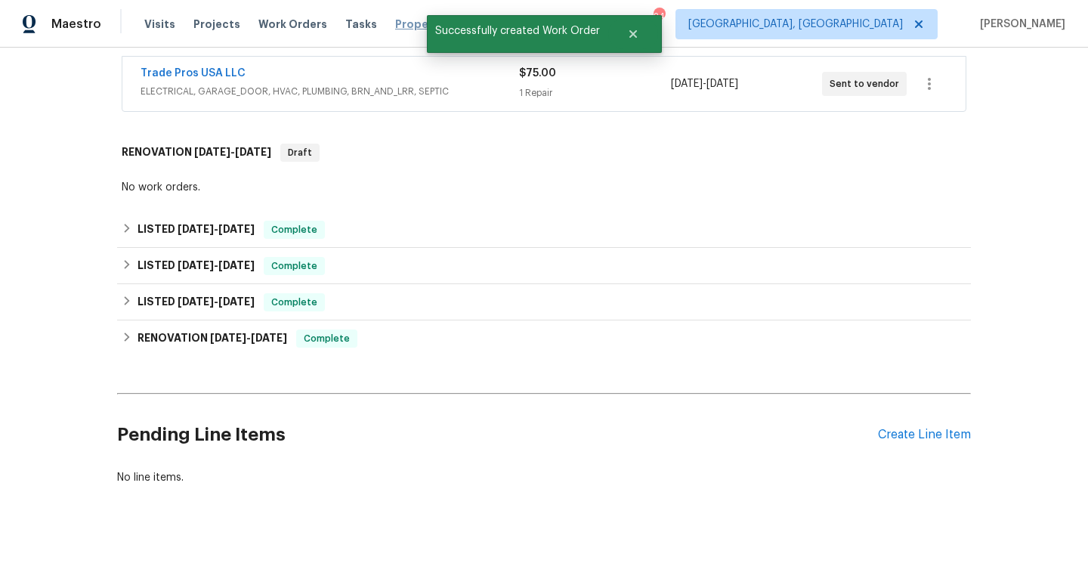
click at [395, 20] on span "Properties" at bounding box center [424, 24] width 59 height 15
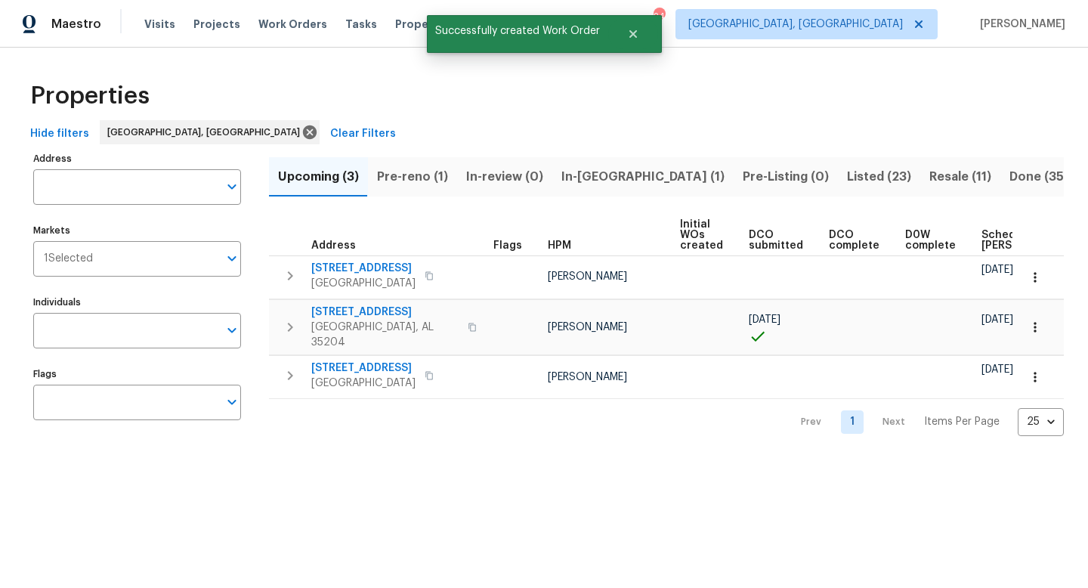
click at [847, 180] on span "Listed (23)" at bounding box center [879, 176] width 64 height 21
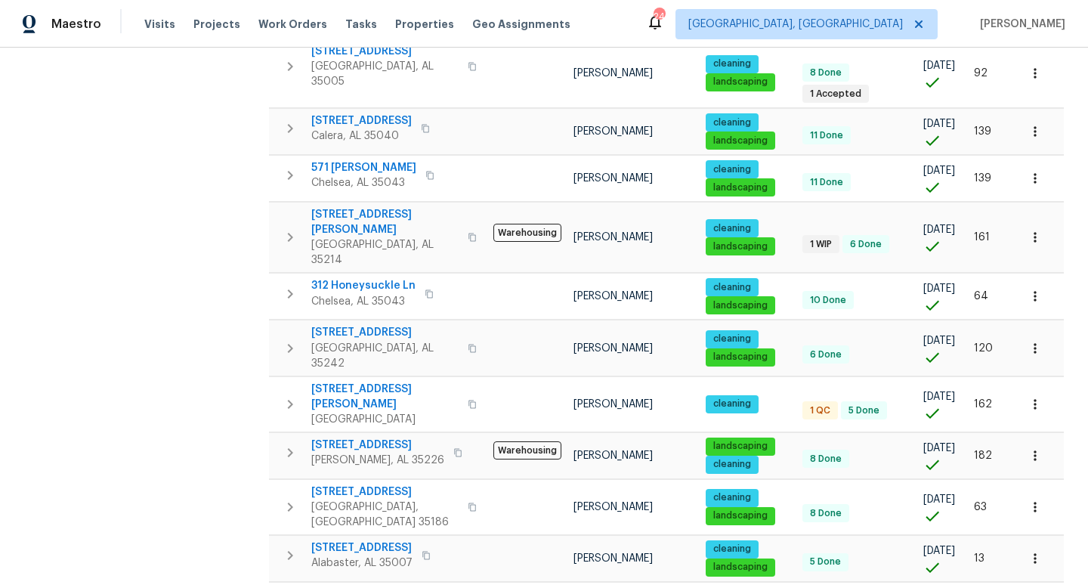
scroll to position [437, 0]
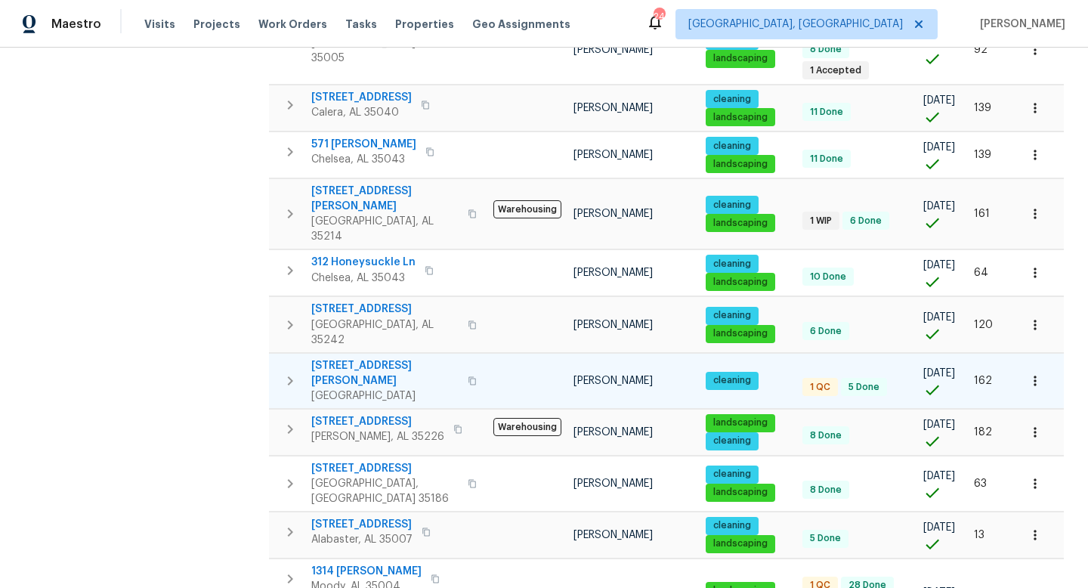
click at [342, 358] on span "161 Old Montgomery Hwy Apt B" at bounding box center [384, 373] width 147 height 30
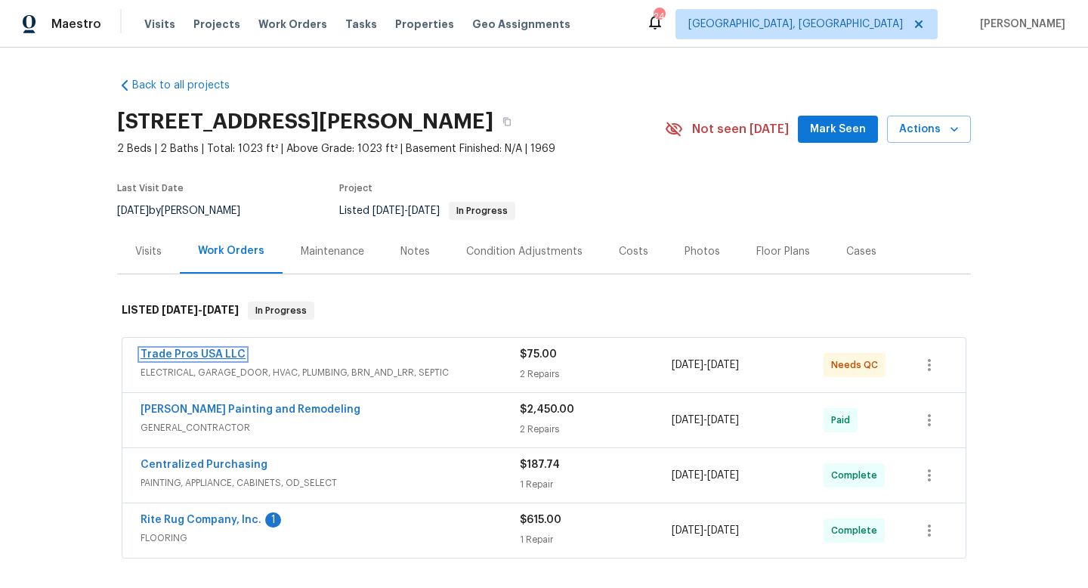
click at [191, 360] on link "Trade Pros USA LLC" at bounding box center [193, 354] width 105 height 11
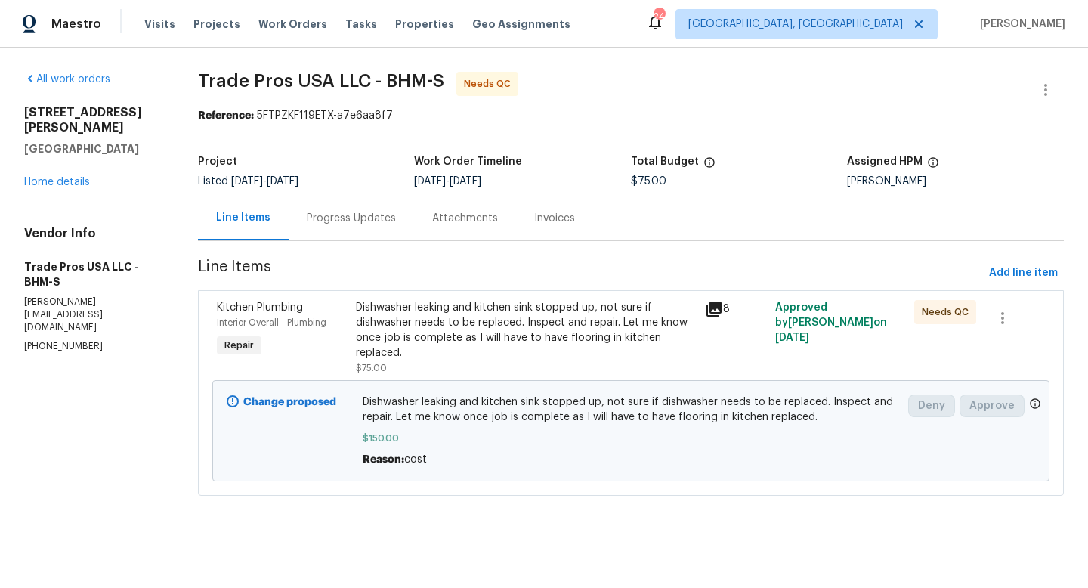
click at [500, 321] on div "Dishwasher leaking and kitchen sink stopped up, not sure if dishwasher needs to…" at bounding box center [526, 330] width 340 height 60
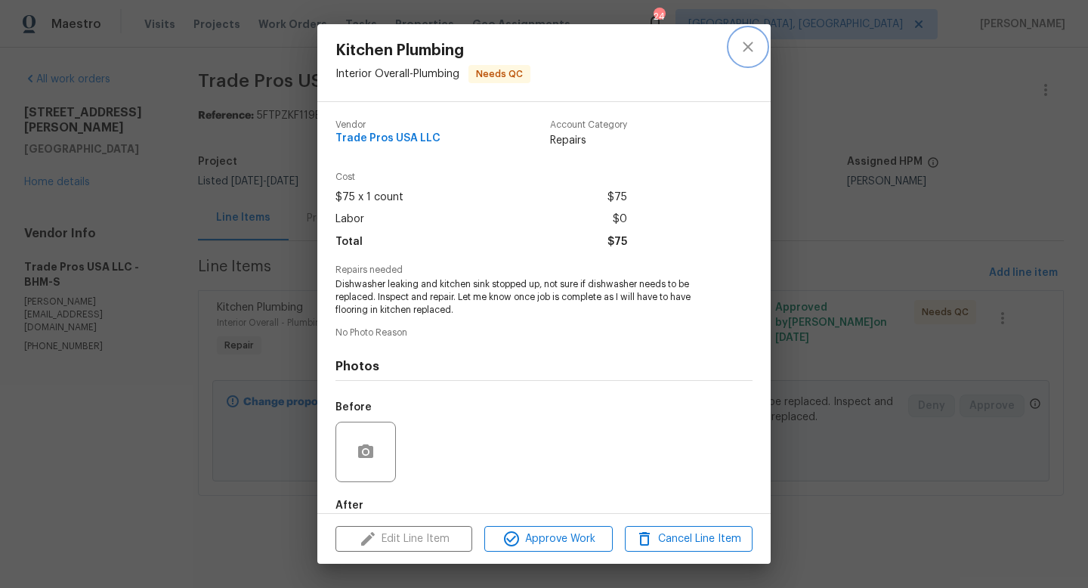
click at [747, 49] on icon "close" at bounding box center [748, 47] width 18 height 18
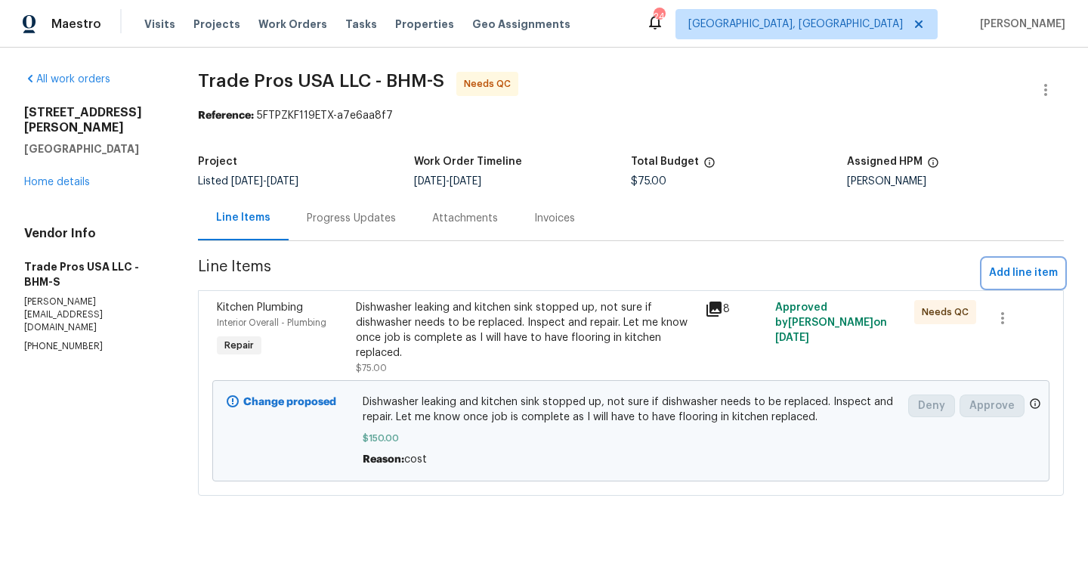
click at [1004, 278] on span "Add line item" at bounding box center [1023, 273] width 69 height 19
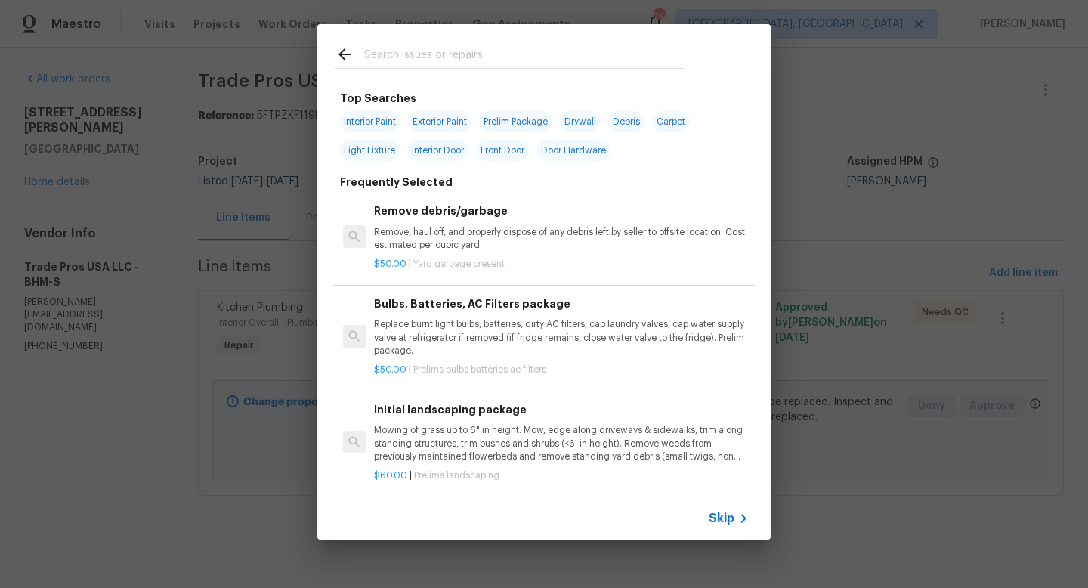
click at [420, 51] on input "text" at bounding box center [524, 56] width 320 height 23
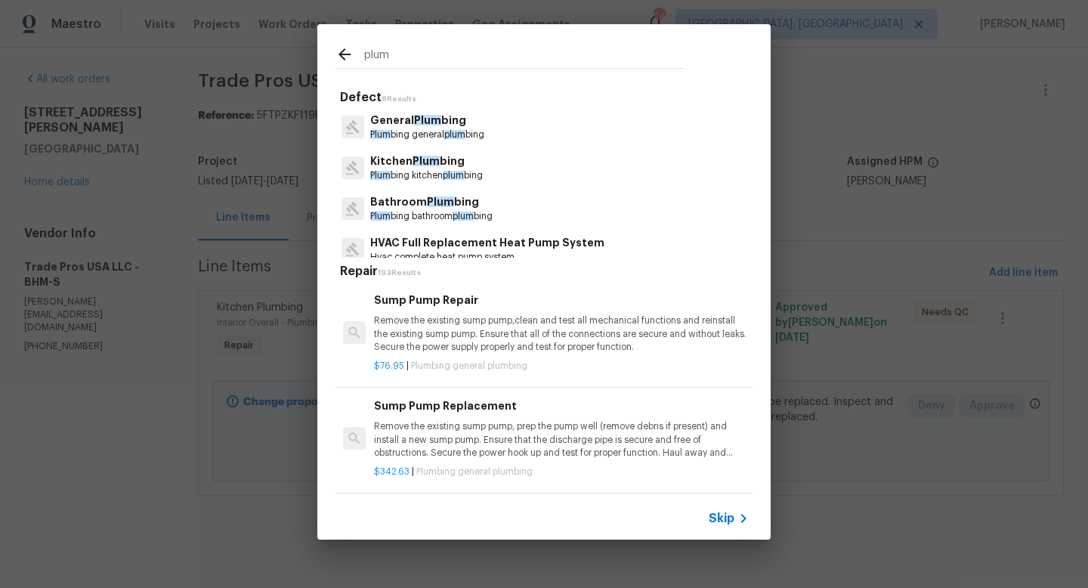
type input "plum"
click at [400, 126] on p "General Plum bing" at bounding box center [427, 121] width 114 height 16
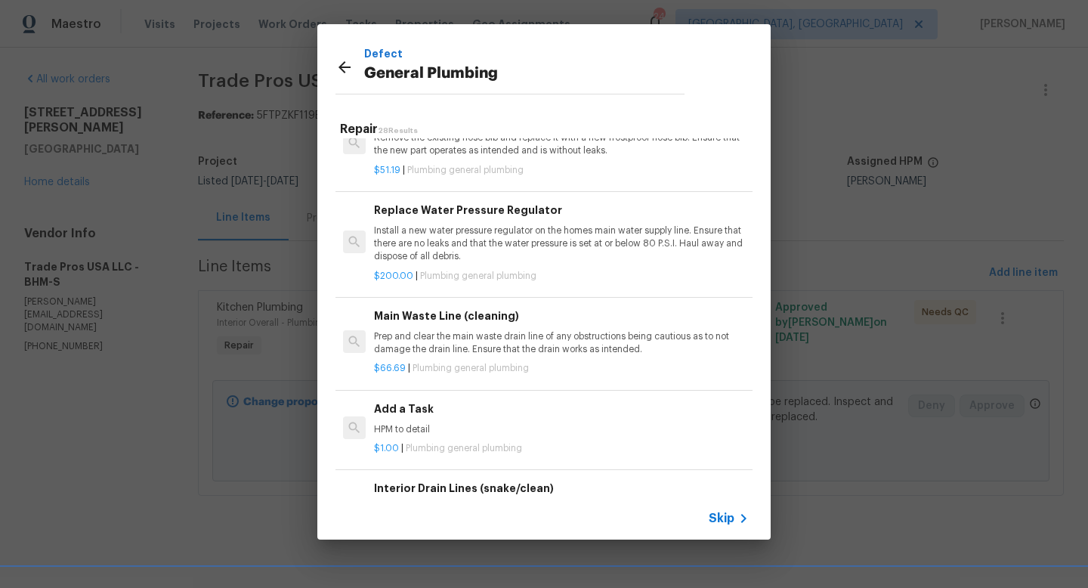
scroll to position [1646, 0]
click at [401, 425] on p "HPM to detail" at bounding box center [561, 427] width 375 height 13
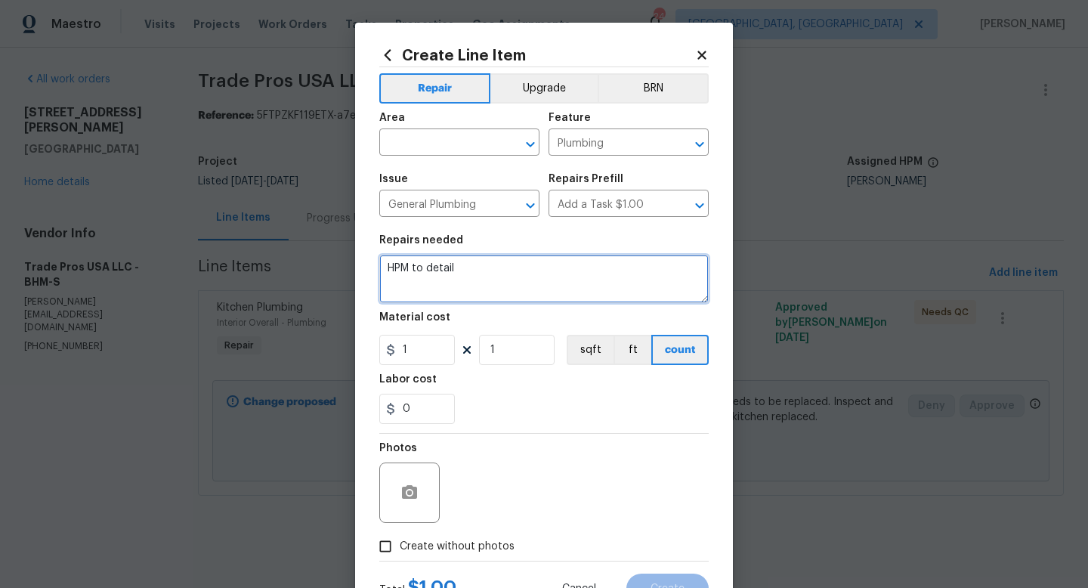
drag, startPoint x: 480, startPoint y: 286, endPoint x: 221, endPoint y: 249, distance: 261.7
click at [229, 249] on div "Create Line Item Repair Upgrade BRN Area ​ Feature Plumbing ​ Issue General Plu…" at bounding box center [544, 294] width 1088 height 588
type textarea "cost adjustment"
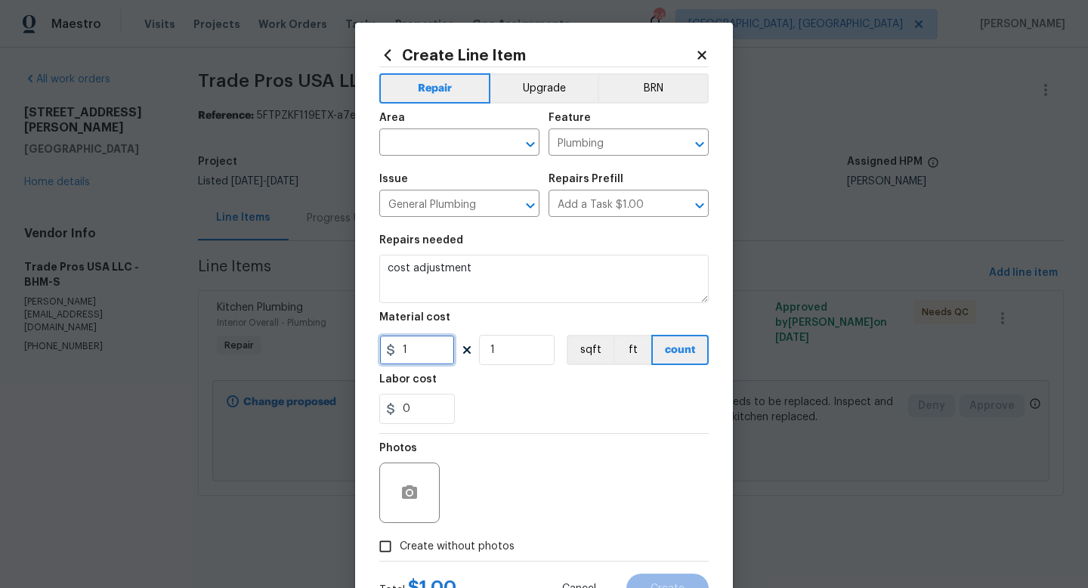
click at [421, 346] on input "1" at bounding box center [417, 350] width 76 height 30
type input "75"
click at [543, 455] on div "Photos" at bounding box center [543, 483] width 329 height 98
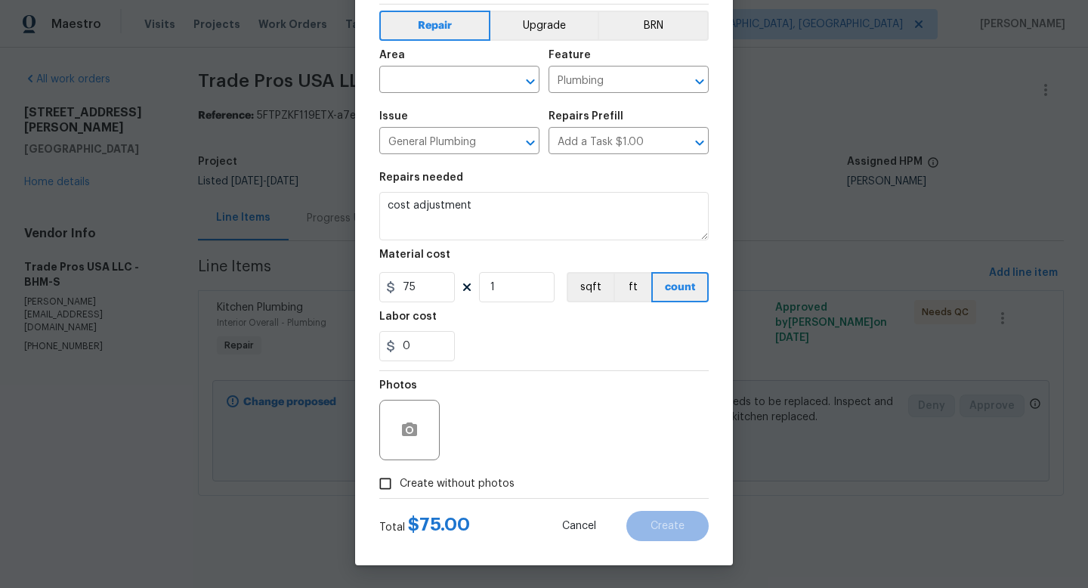
click at [472, 480] on span "Create without photos" at bounding box center [457, 484] width 115 height 16
click at [400, 480] on input "Create without photos" at bounding box center [385, 483] width 29 height 29
checkbox input "true"
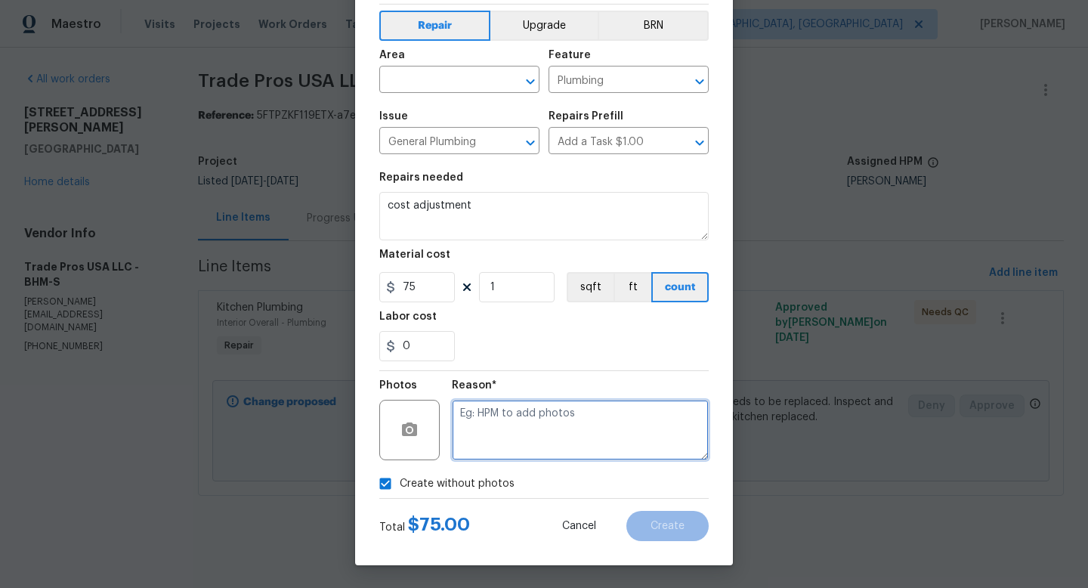
click at [547, 425] on textarea at bounding box center [580, 430] width 257 height 60
click at [443, 88] on input "text" at bounding box center [438, 81] width 118 height 23
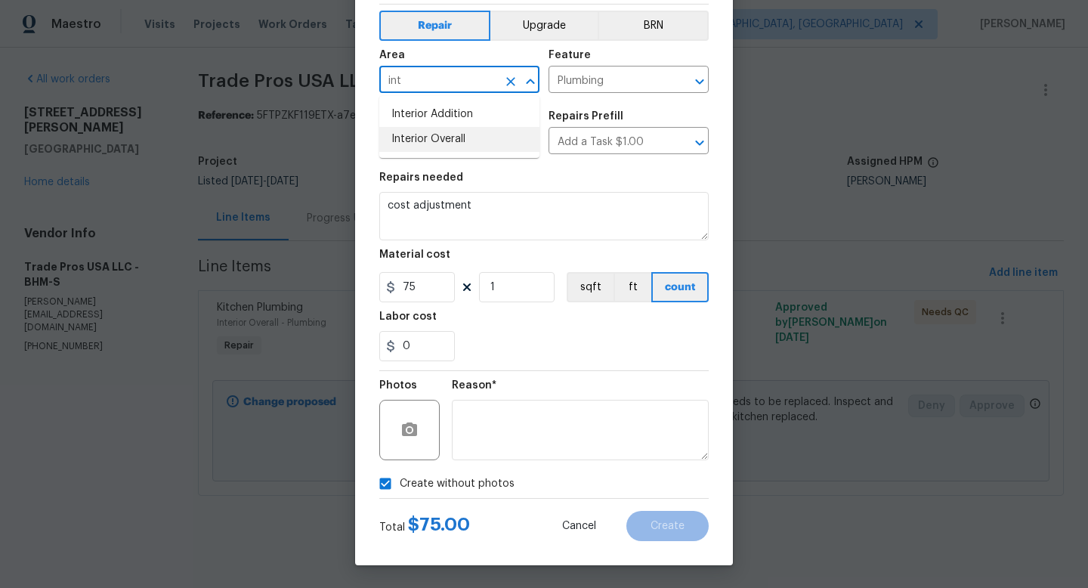
click at [450, 131] on li "Interior Overall" at bounding box center [459, 139] width 160 height 25
type input "Interior Overall"
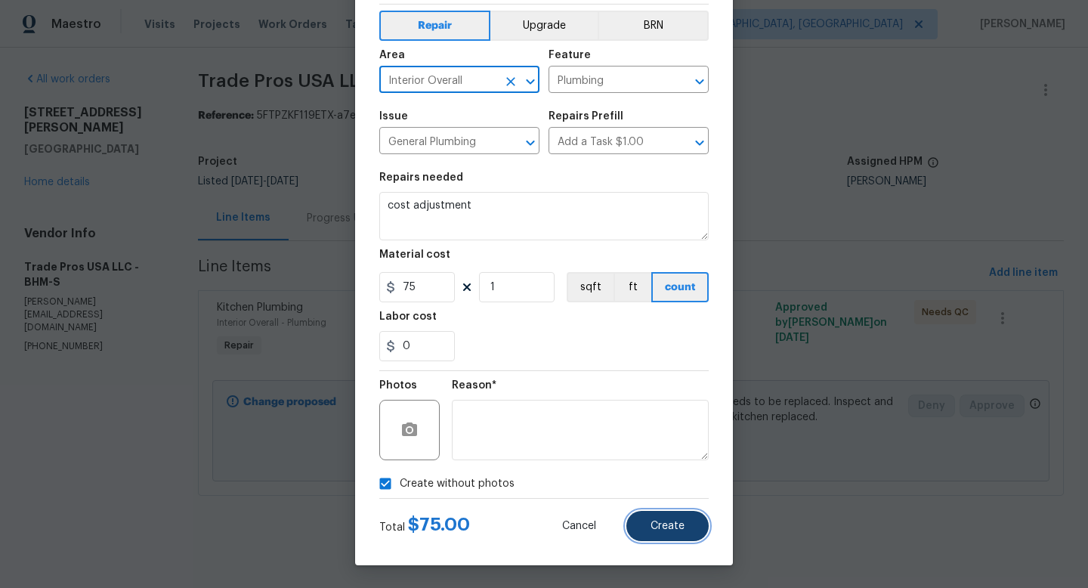
click at [665, 524] on span "Create" at bounding box center [668, 526] width 34 height 11
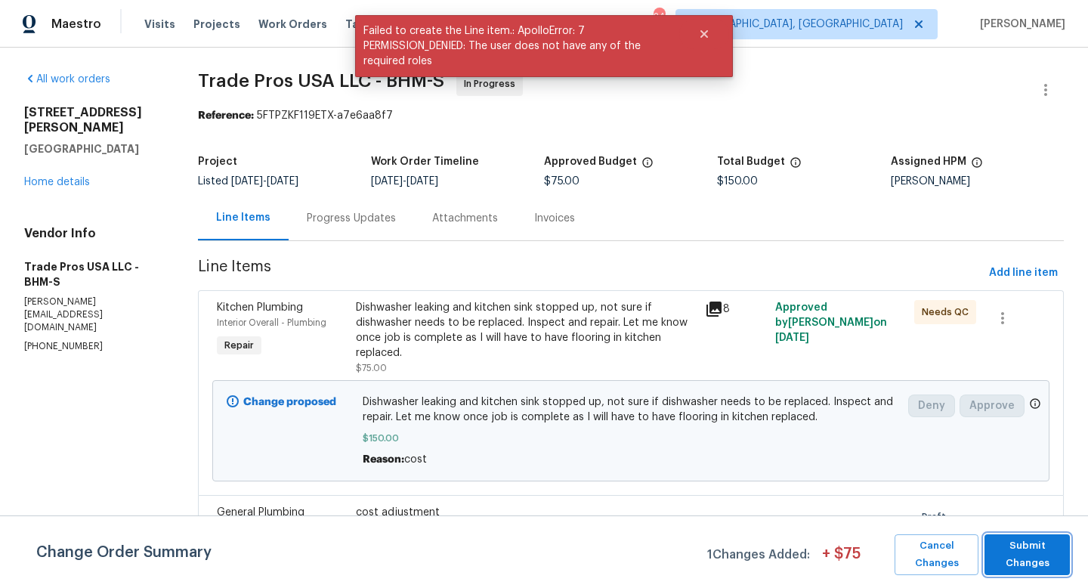
click at [1038, 561] on span "Submit Changes" at bounding box center [1027, 554] width 70 height 35
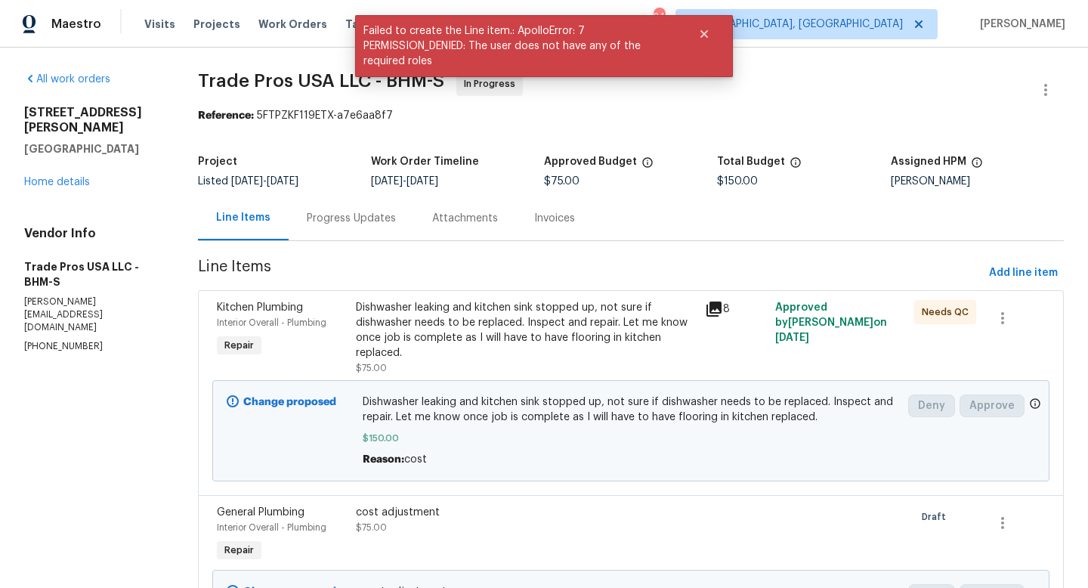
scroll to position [106, 0]
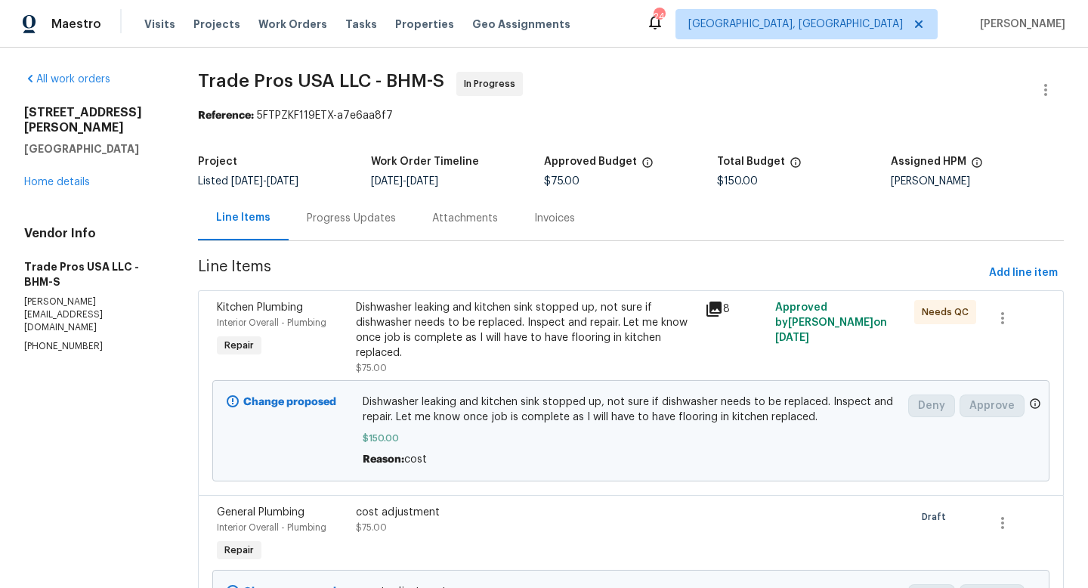
scroll to position [106, 0]
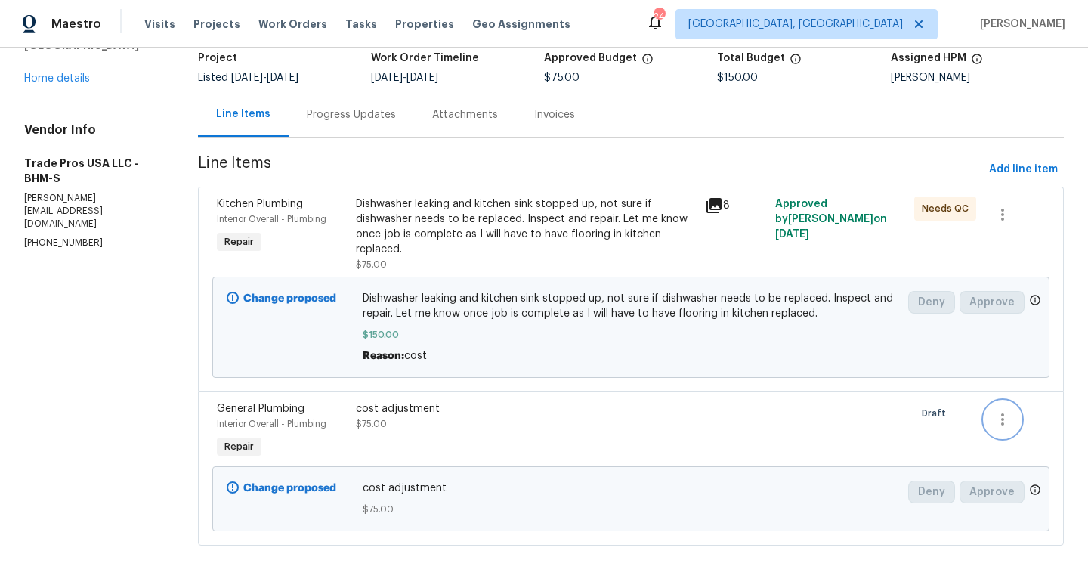
click at [1010, 414] on icon "button" at bounding box center [1003, 419] width 18 height 18
click at [1010, 414] on li "Cancel" at bounding box center [1014, 419] width 58 height 25
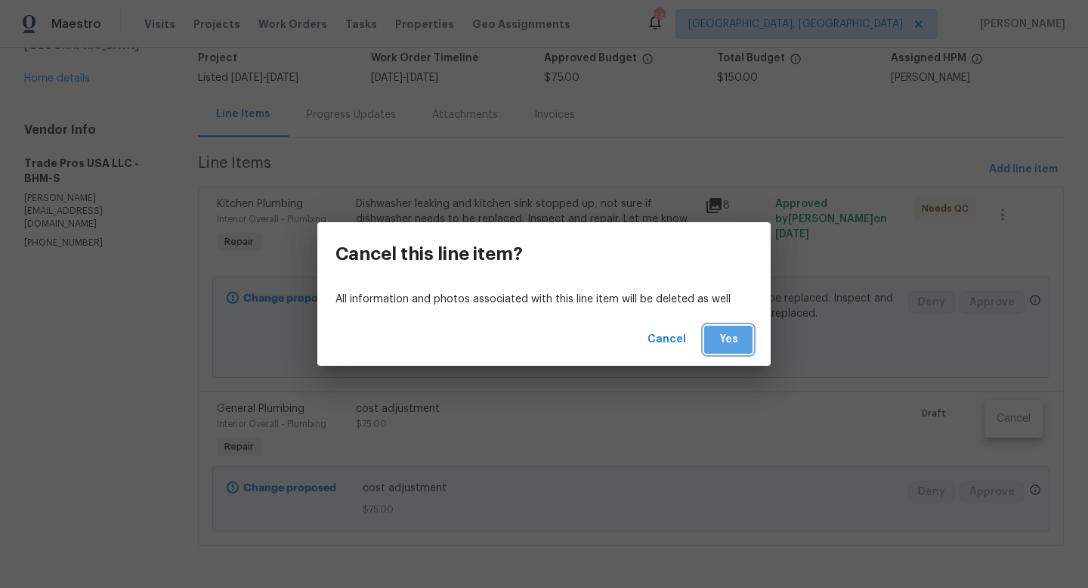
click at [713, 337] on button "Yes" at bounding box center [728, 340] width 48 height 28
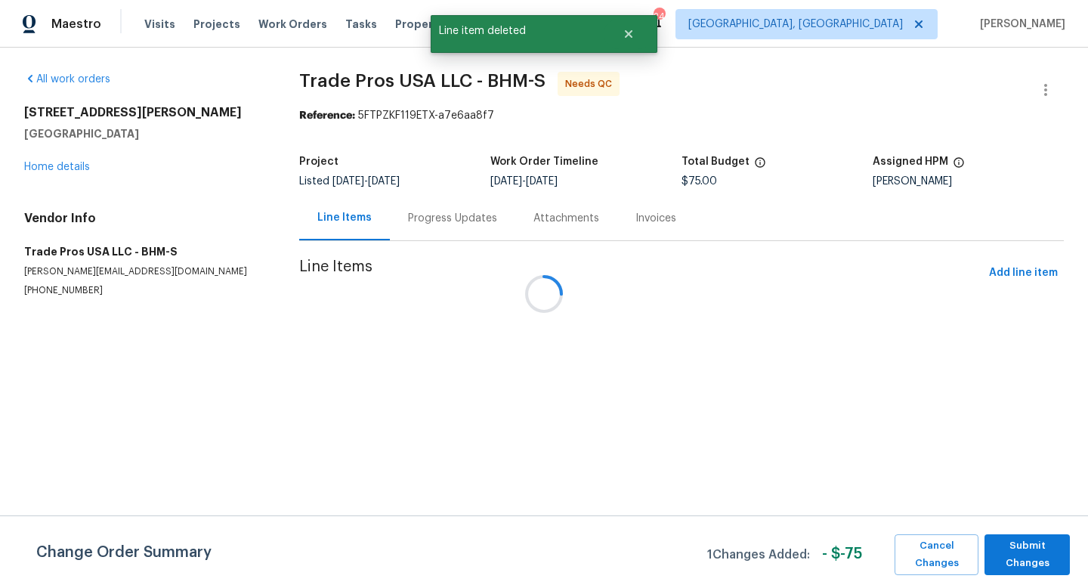
scroll to position [0, 0]
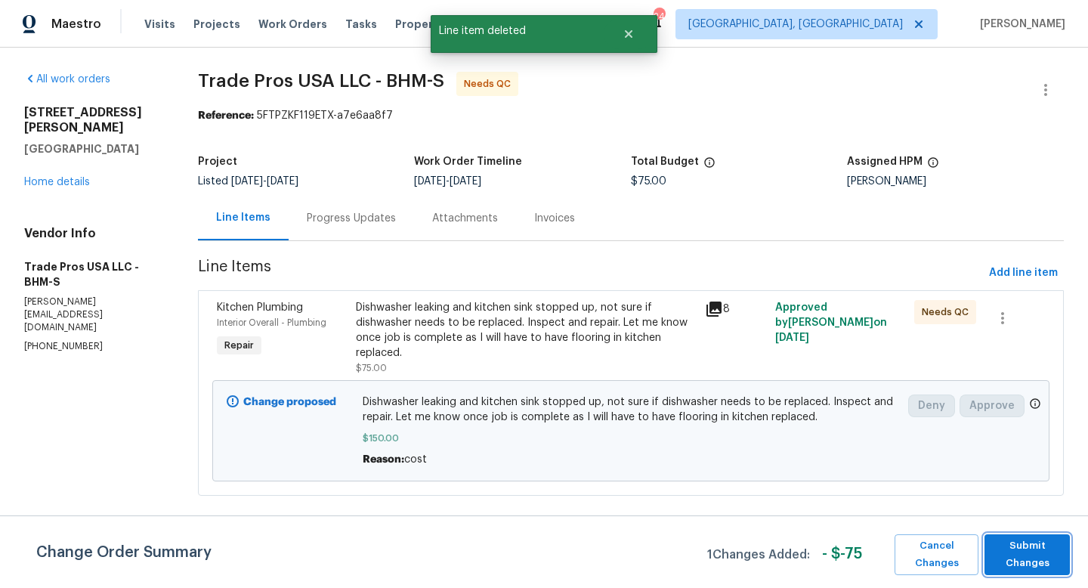
click at [1022, 548] on span "Submit Changes" at bounding box center [1027, 554] width 70 height 35
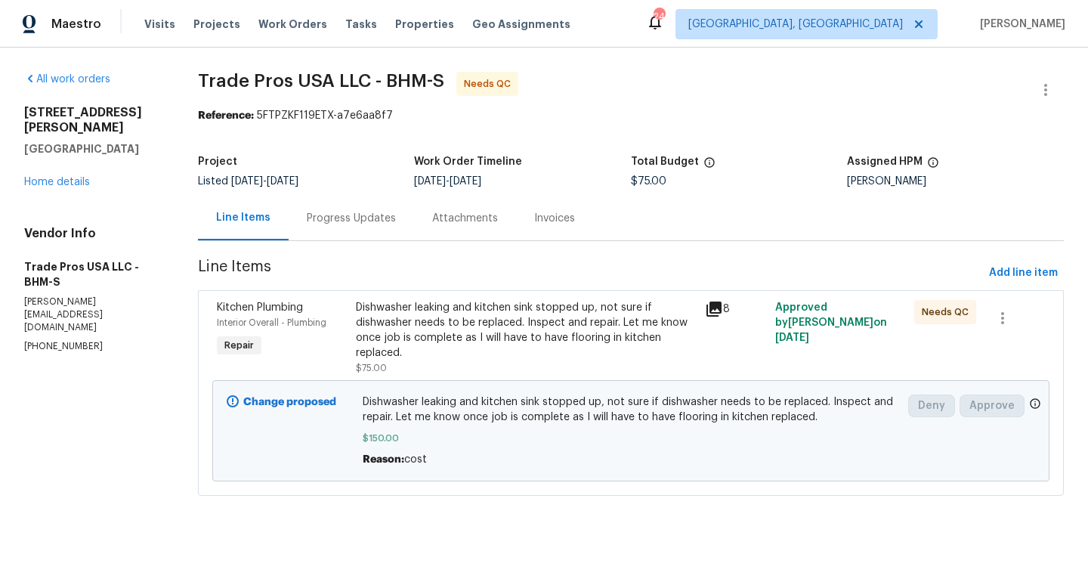
click at [426, 339] on div "Dishwasher leaking and kitchen sink stopped up, not sure if dishwasher needs to…" at bounding box center [526, 330] width 340 height 60
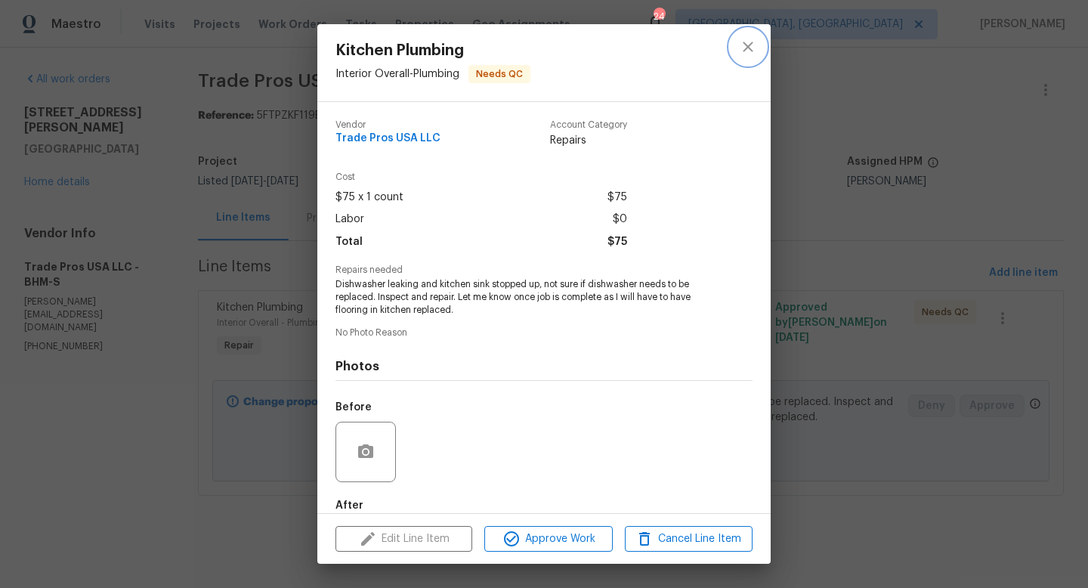
click at [744, 49] on icon "close" at bounding box center [748, 47] width 18 height 18
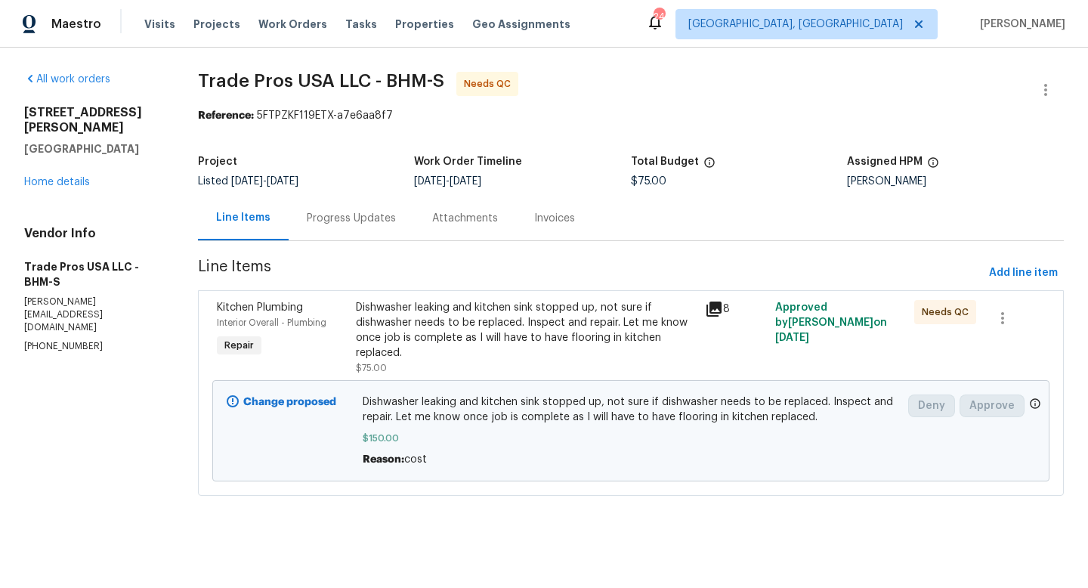
click at [391, 9] on div "Visits Projects Work Orders Tasks Properties Geo Assignments" at bounding box center [366, 24] width 444 height 30
click at [399, 29] on span "Properties" at bounding box center [424, 24] width 59 height 15
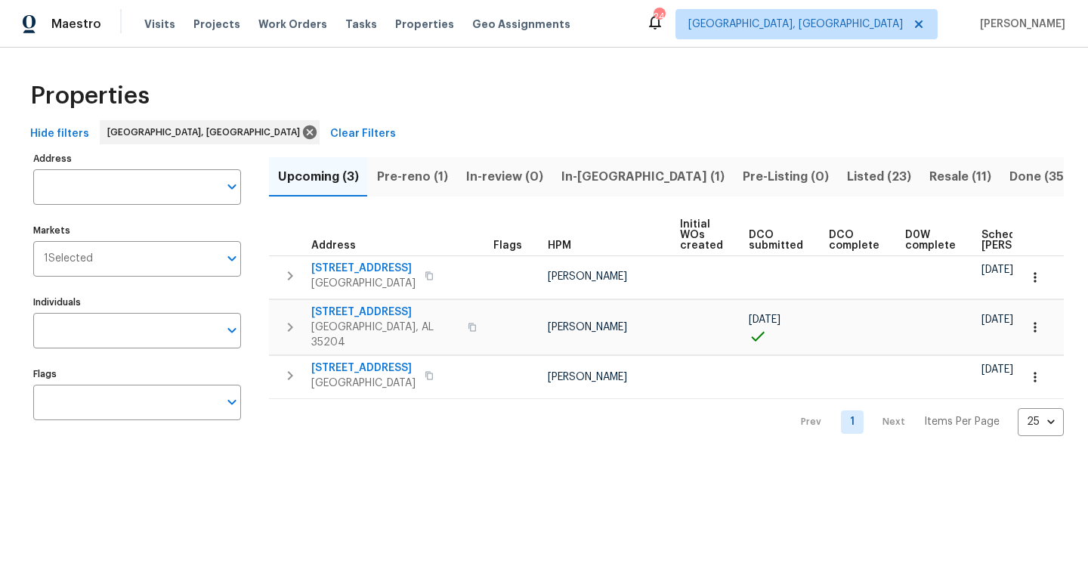
click at [847, 172] on span "Listed (23)" at bounding box center [879, 176] width 64 height 21
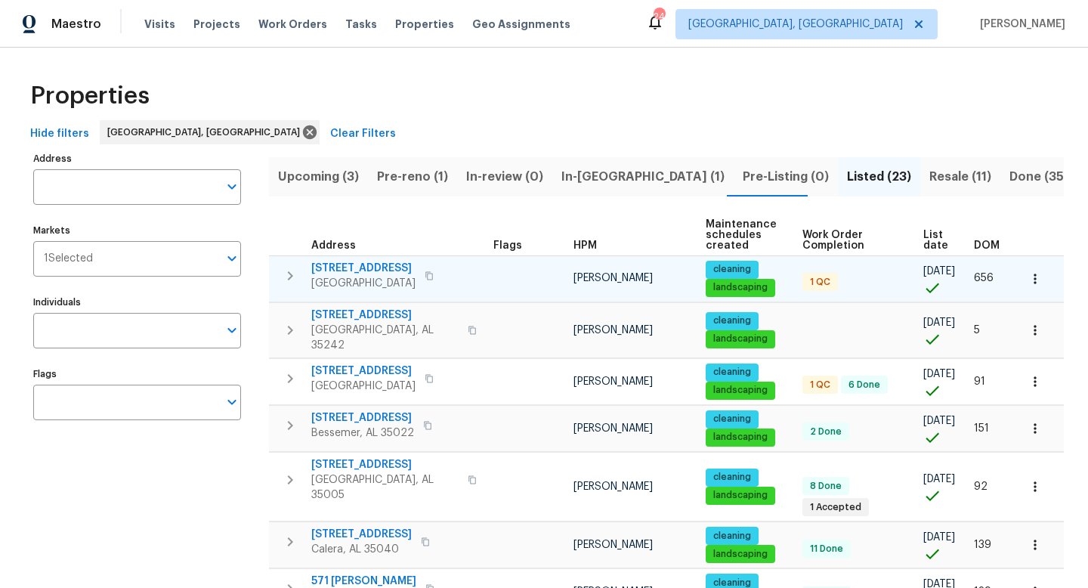
click at [360, 268] on span "[STREET_ADDRESS]" at bounding box center [363, 268] width 104 height 15
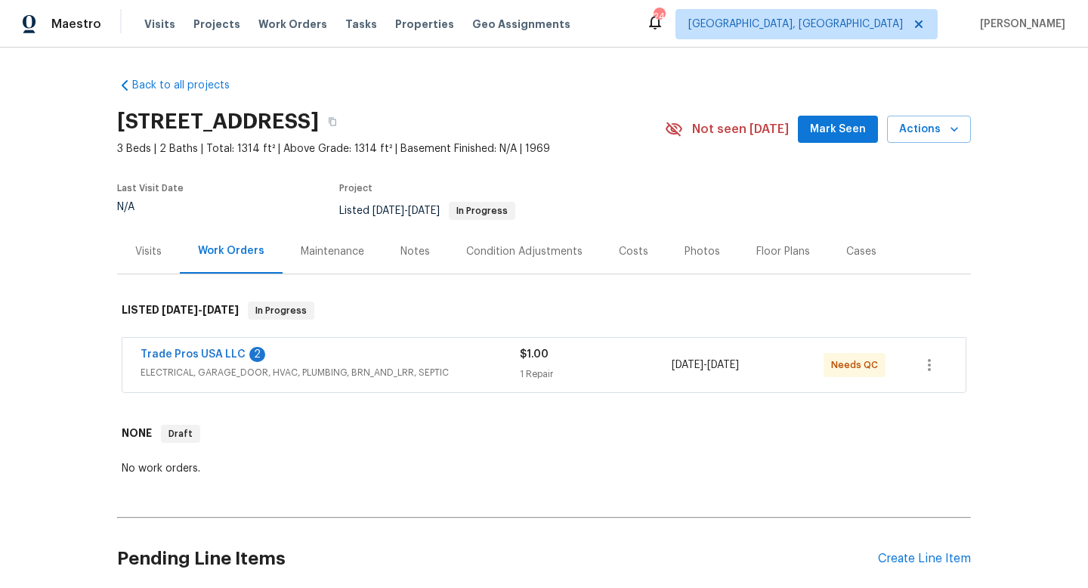
click at [222, 345] on div "Trade Pros USA LLC 2 ELECTRICAL, GARAGE_DOOR, HVAC, PLUMBING, BRN_AND_LRR, SEPT…" at bounding box center [543, 365] width 843 height 54
click at [206, 347] on span "Trade Pros USA LLC" at bounding box center [193, 354] width 105 height 15
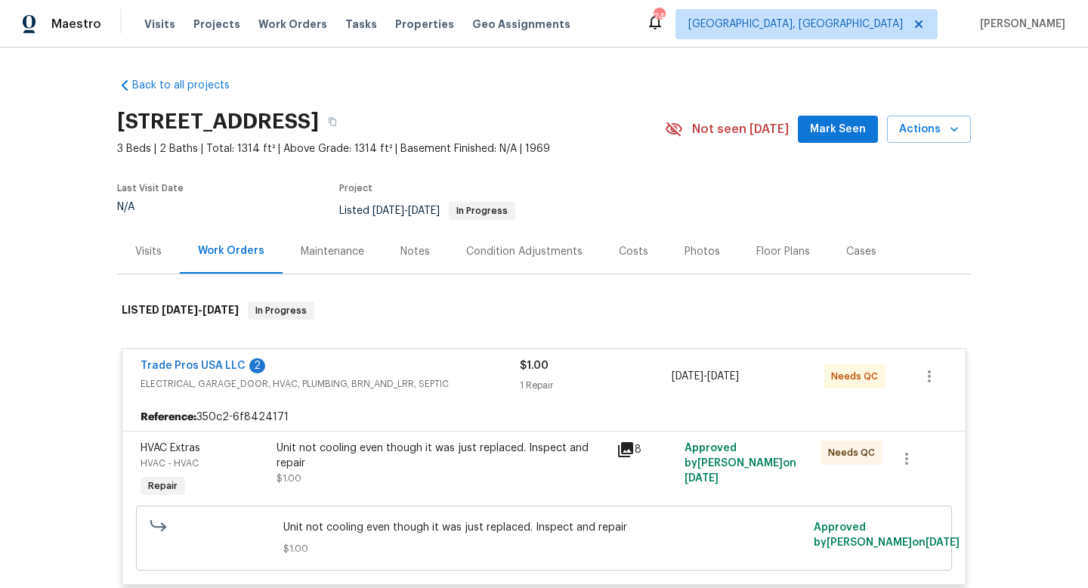
click at [201, 360] on span "Trade Pros USA LLC" at bounding box center [193, 365] width 105 height 15
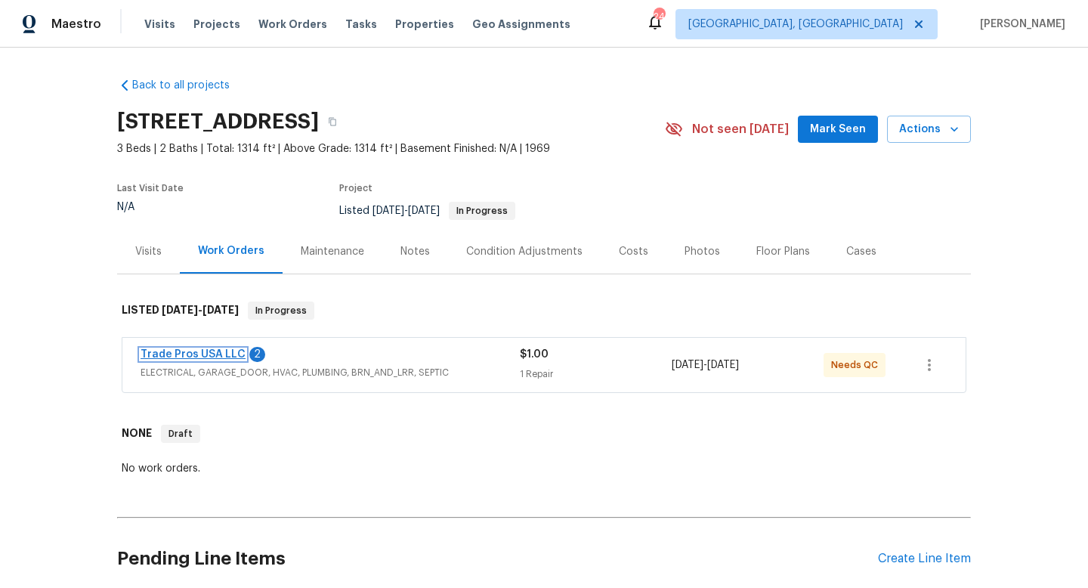
click at [162, 357] on link "Trade Pros USA LLC" at bounding box center [193, 354] width 105 height 11
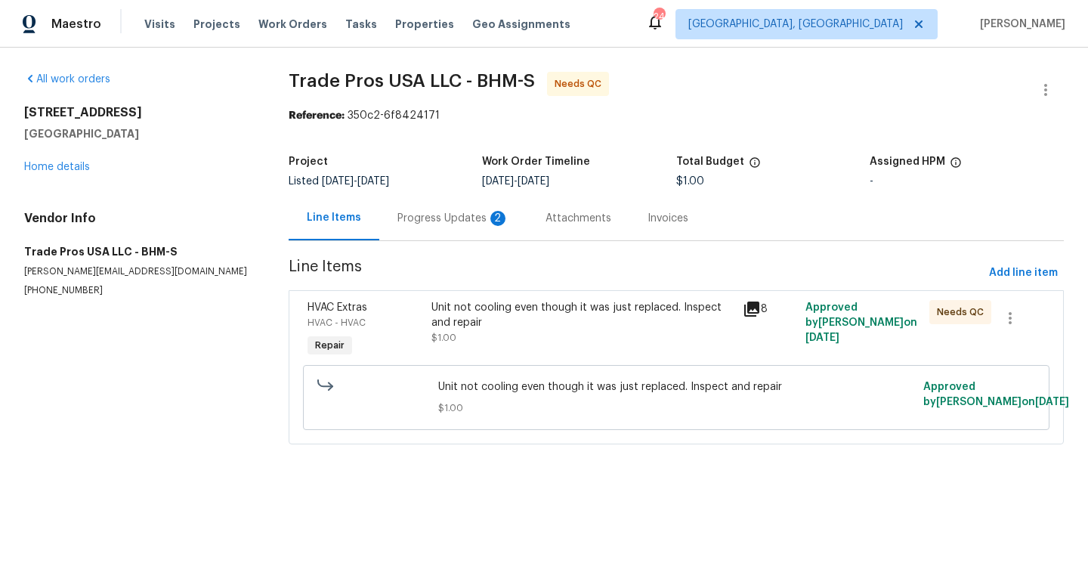
click at [412, 215] on div "Progress Updates 2" at bounding box center [454, 218] width 112 height 15
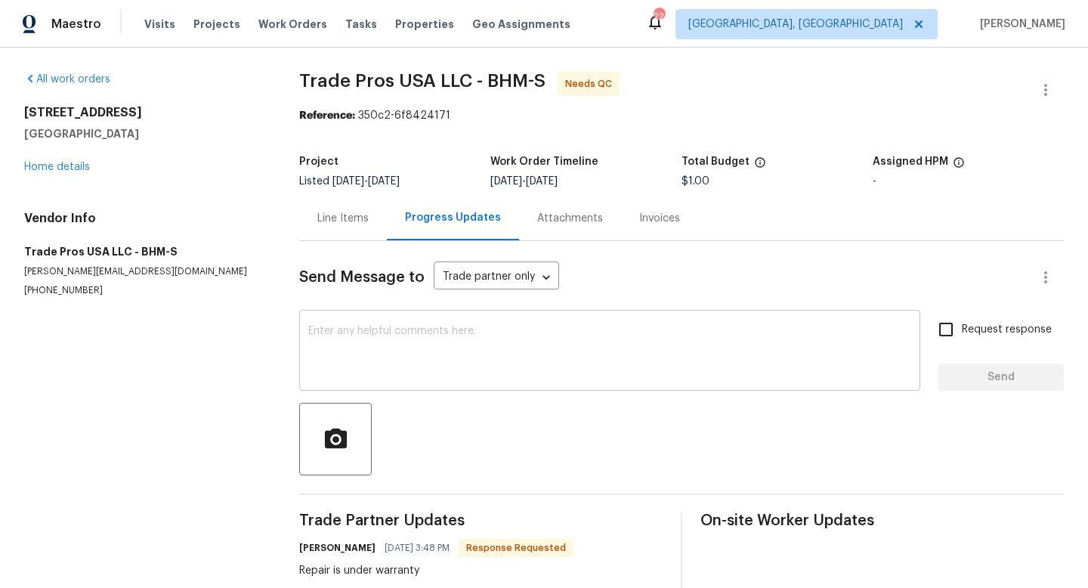
scroll to position [106, 0]
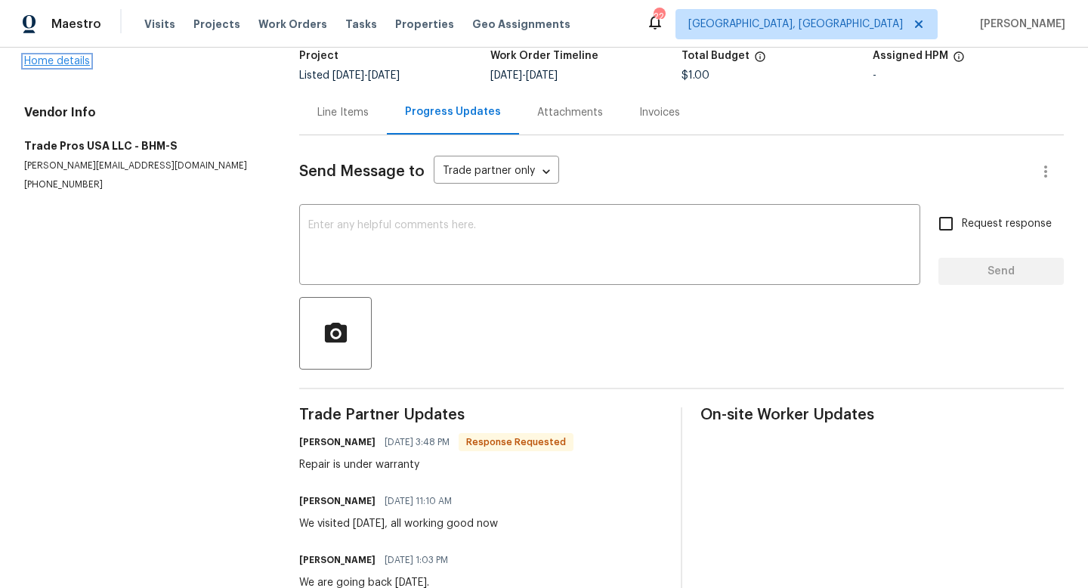
click at [70, 63] on link "Home details" at bounding box center [57, 61] width 66 height 11
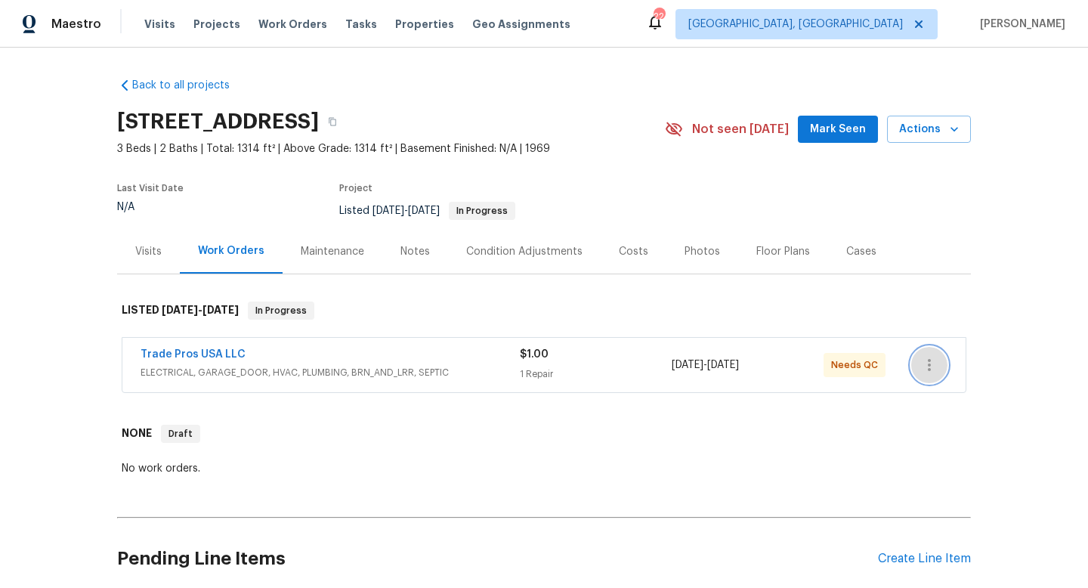
click at [927, 369] on icon "button" at bounding box center [929, 365] width 18 height 18
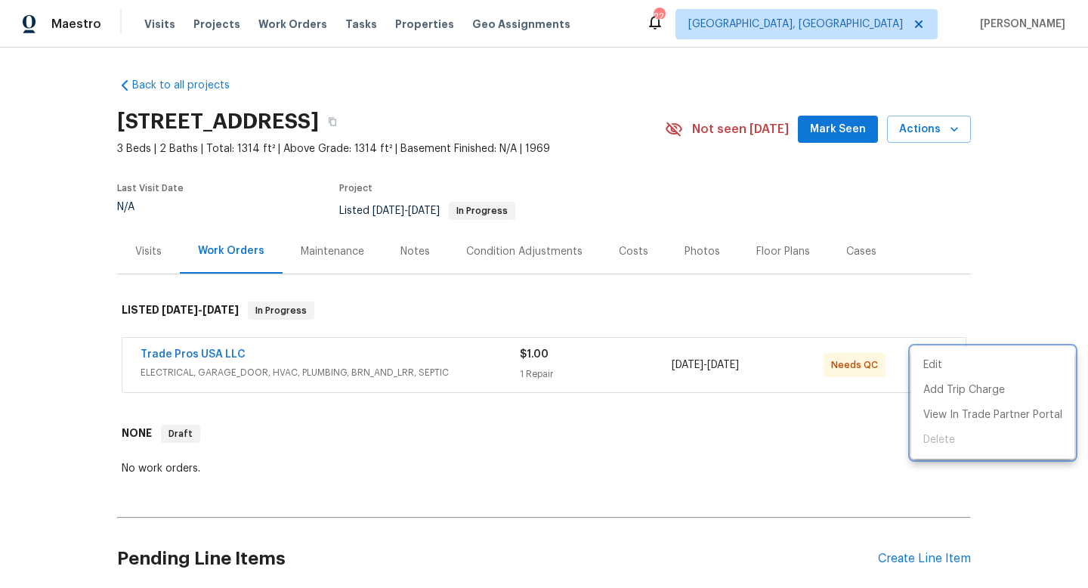
click at [475, 419] on div at bounding box center [544, 294] width 1088 height 588
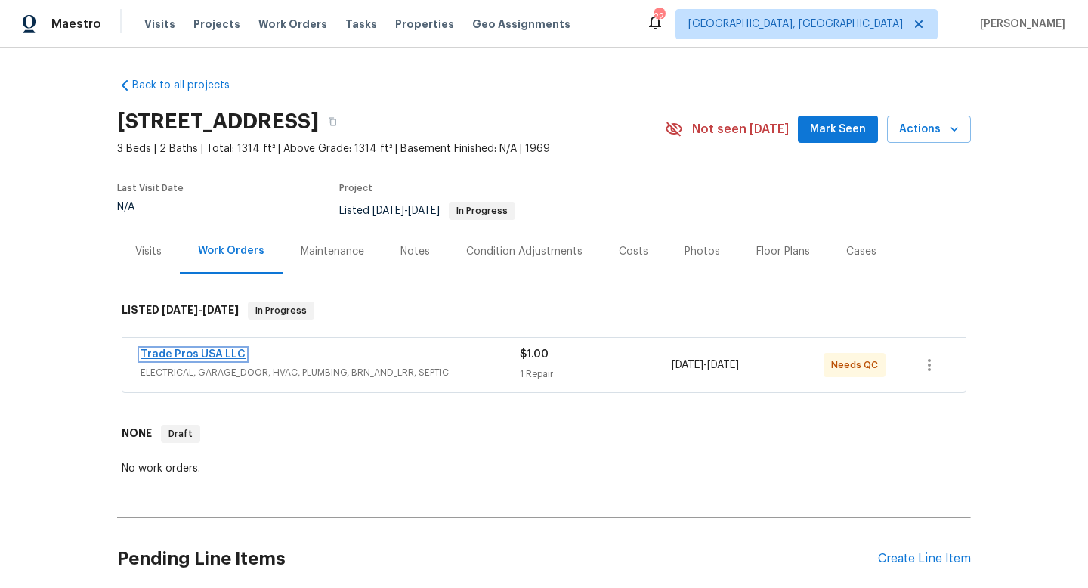
click at [200, 352] on link "Trade Pros USA LLC" at bounding box center [193, 354] width 105 height 11
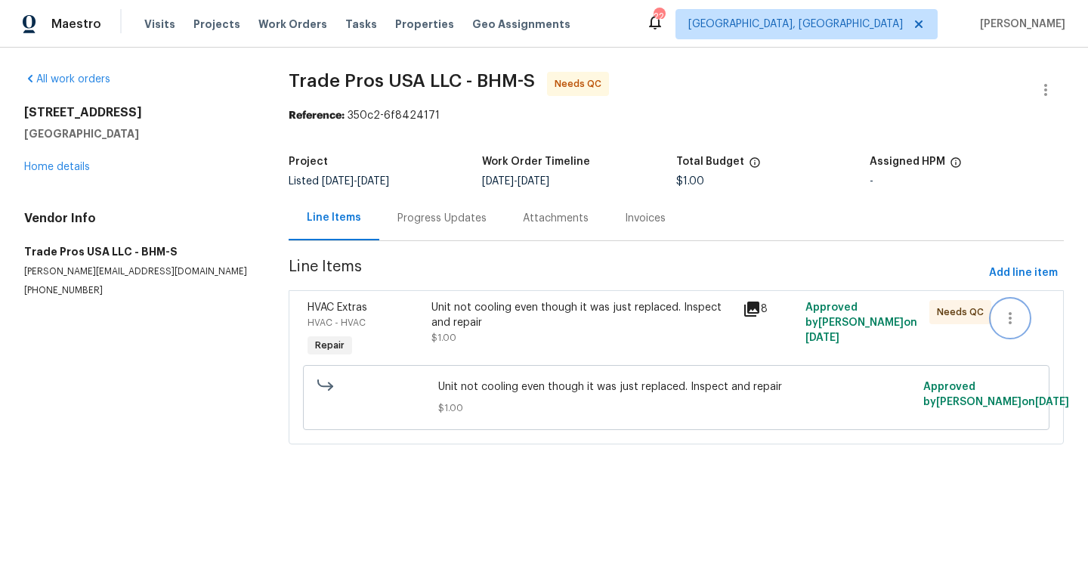
click at [1010, 314] on icon "button" at bounding box center [1010, 318] width 3 height 12
click at [1010, 314] on li "Cancel" at bounding box center [1021, 319] width 58 height 25
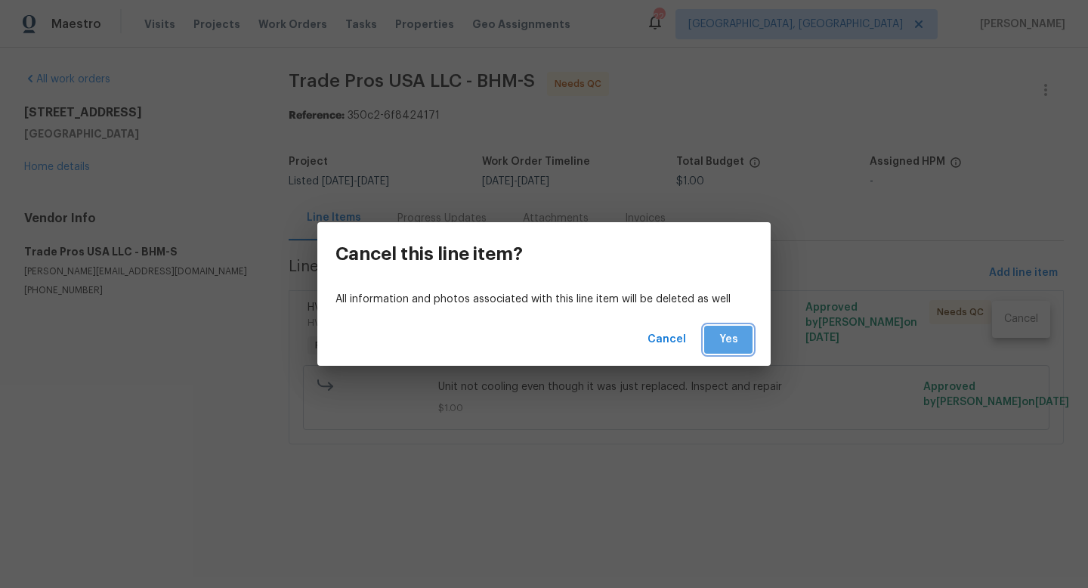
click at [731, 341] on span "Yes" at bounding box center [728, 339] width 24 height 19
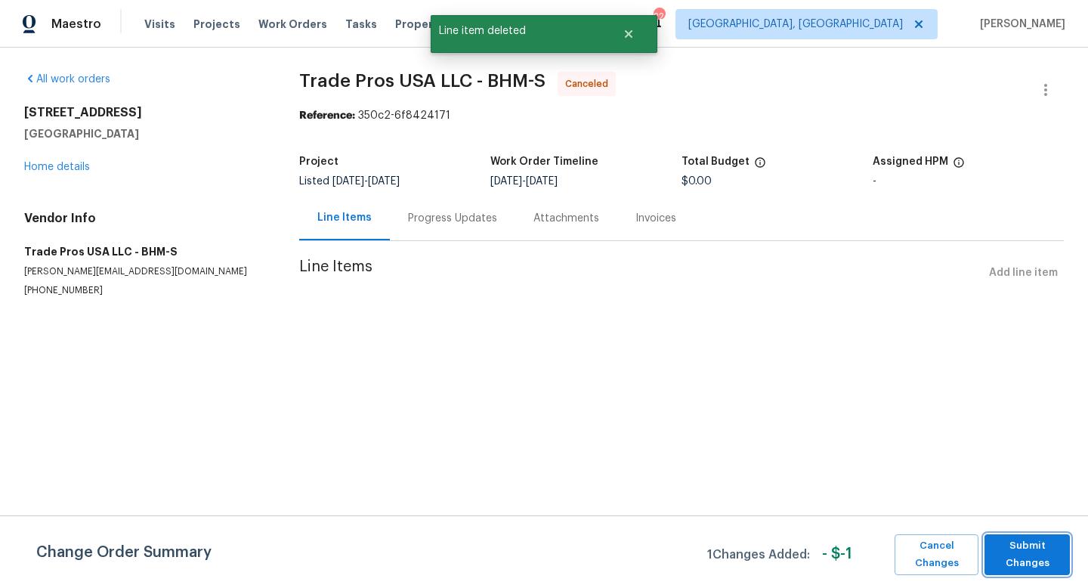
click at [1042, 552] on span "Submit Changes" at bounding box center [1027, 554] width 70 height 35
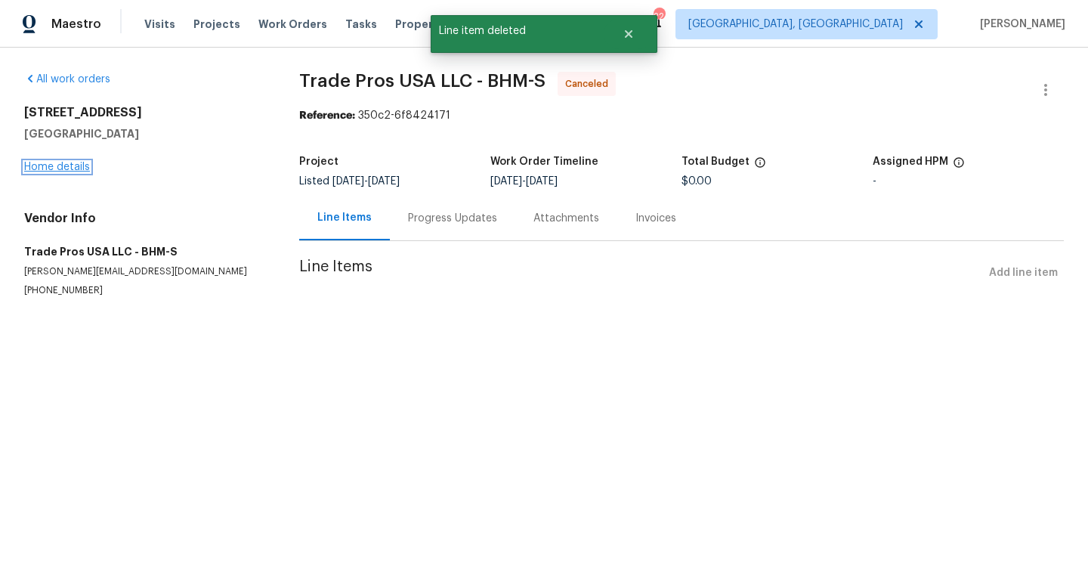
click at [36, 164] on link "Home details" at bounding box center [57, 167] width 66 height 11
